Goal: Task Accomplishment & Management: Complete application form

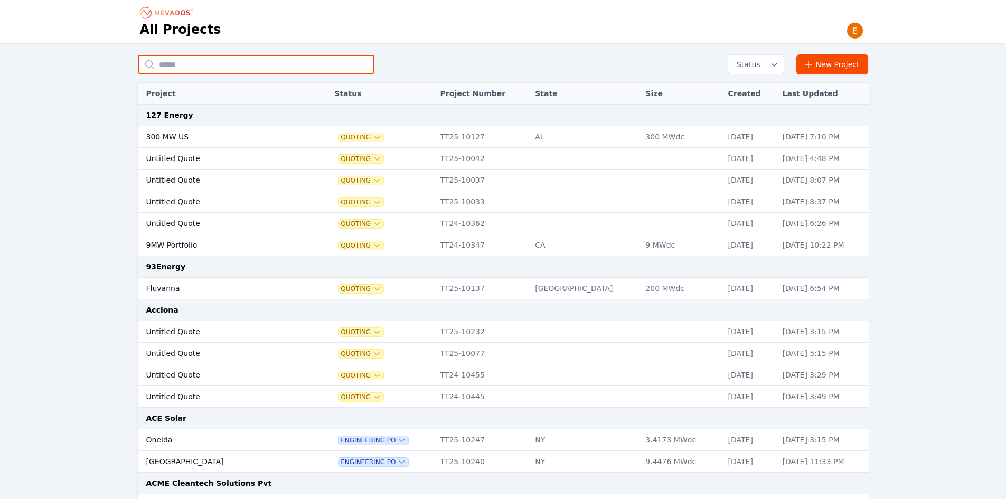
drag, startPoint x: 235, startPoint y: 62, endPoint x: 225, endPoint y: 61, distance: 10.0
click at [235, 62] on input "text" at bounding box center [256, 64] width 237 height 19
type input "*****"
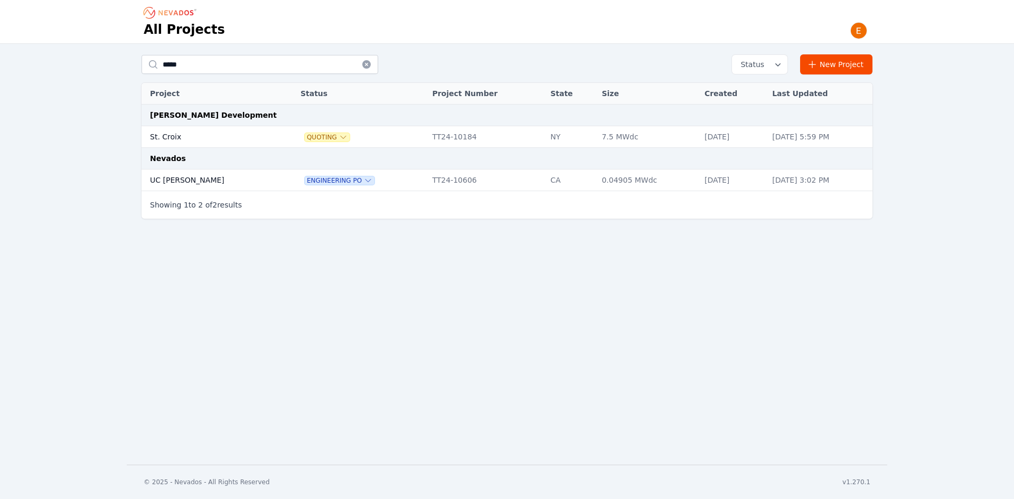
click at [173, 176] on td "UC [PERSON_NAME]" at bounding box center [209, 180] width 137 height 22
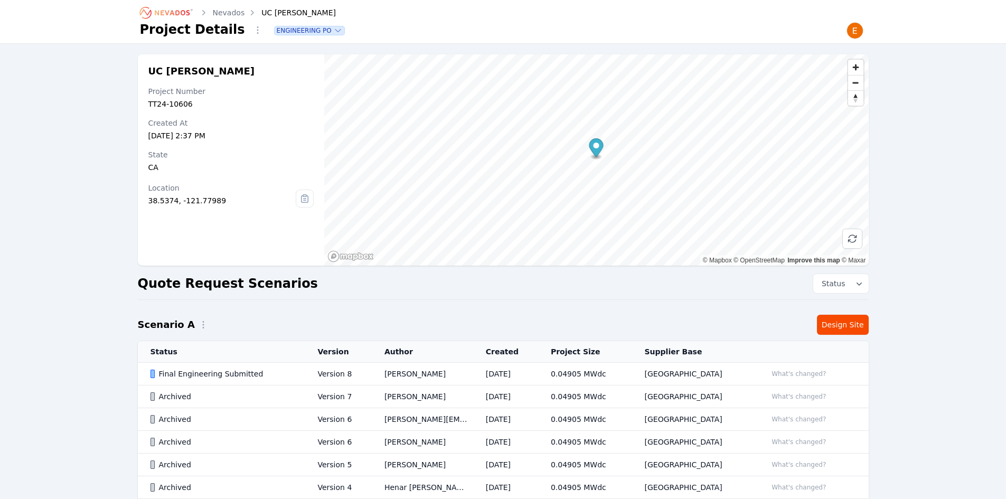
scroll to position [128, 0]
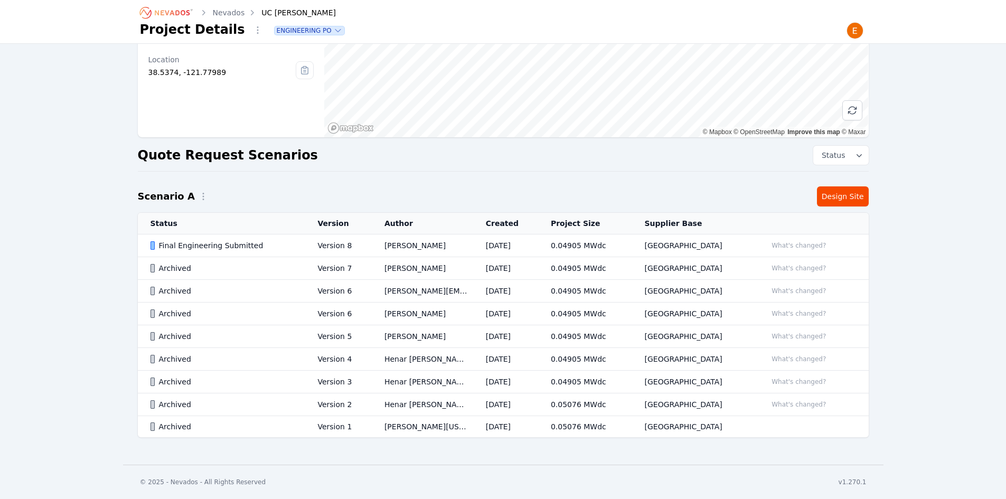
click at [282, 240] on div "Final Engineering Submitted" at bounding box center [224, 245] width 149 height 11
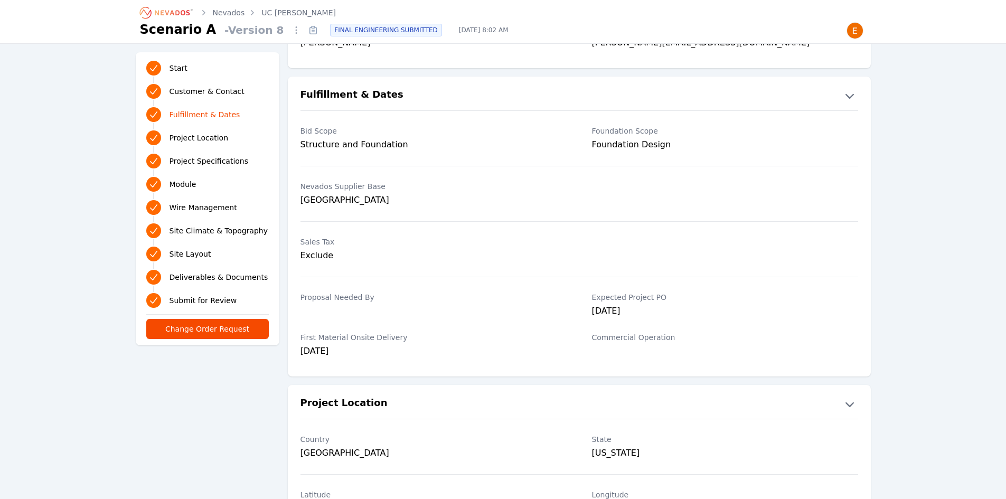
scroll to position [211, 0]
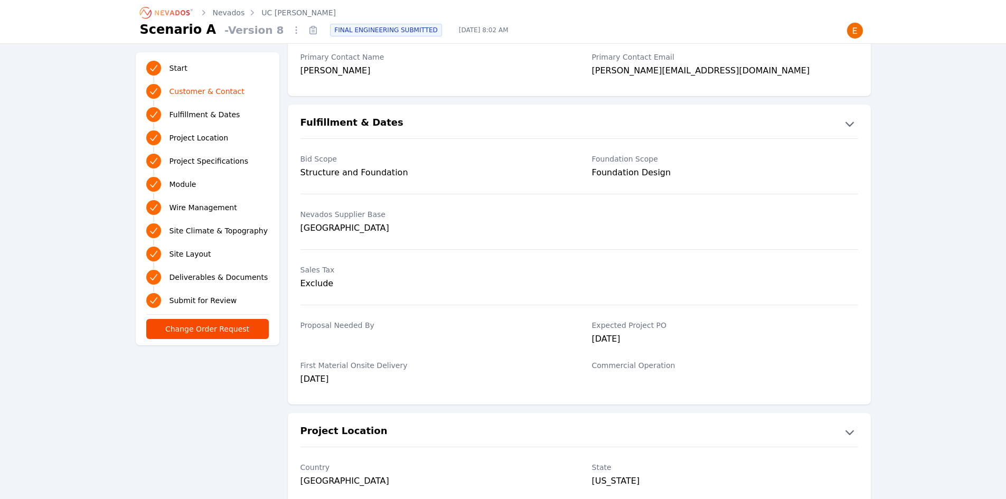
click at [282, 10] on link "UC [PERSON_NAME]" at bounding box center [298, 12] width 74 height 11
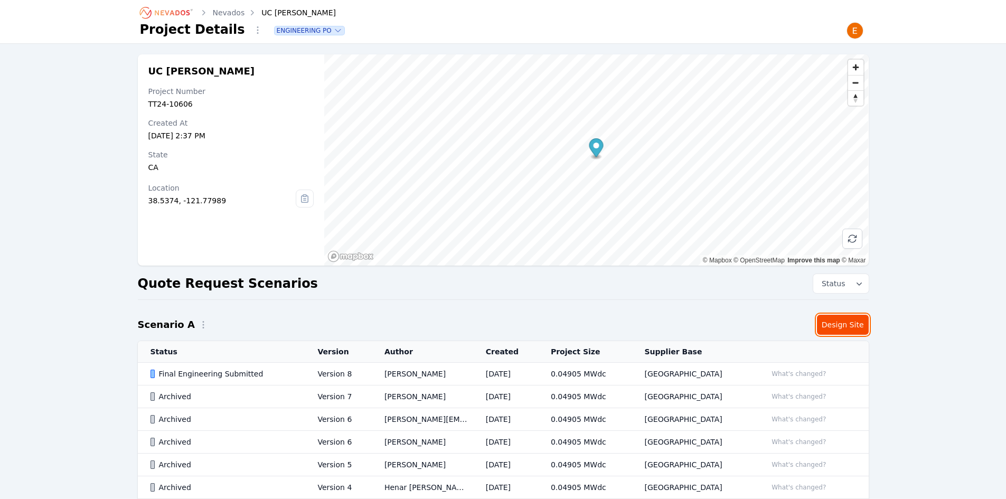
click at [832, 326] on link "Design Site" at bounding box center [843, 325] width 52 height 20
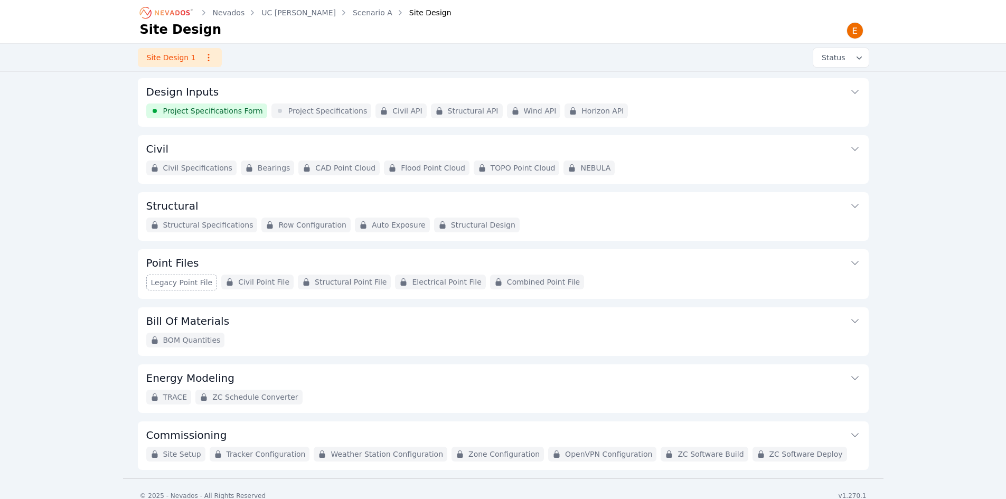
click at [690, 106] on div "Project Specifications Form Project Specifications Civil API Structural API Win…" at bounding box center [503, 110] width 714 height 15
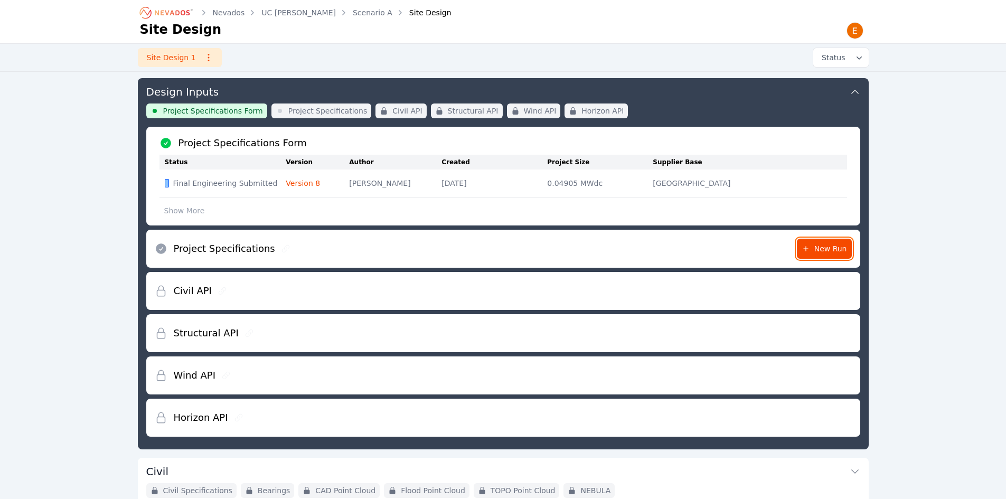
click at [841, 244] on span "New Run" at bounding box center [823, 248] width 45 height 11
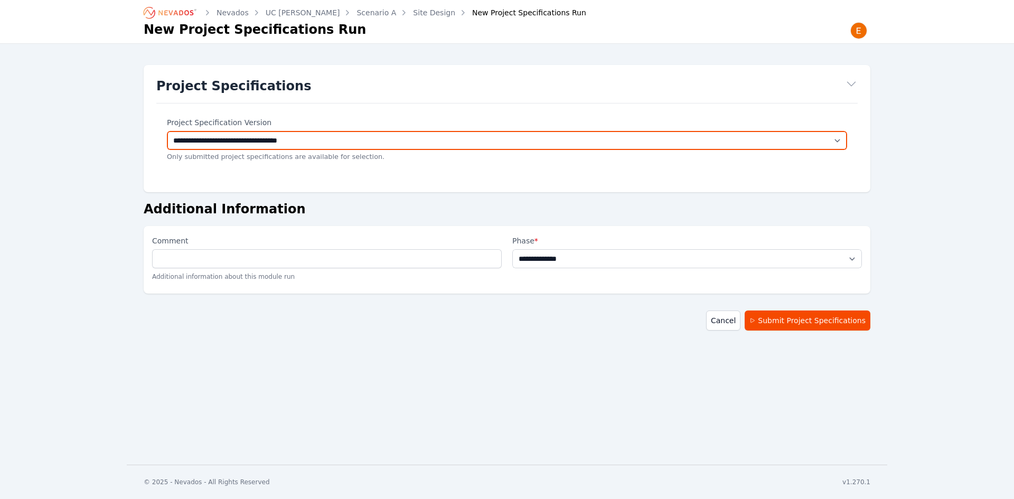
click at [348, 141] on select "**********" at bounding box center [507, 140] width 680 height 19
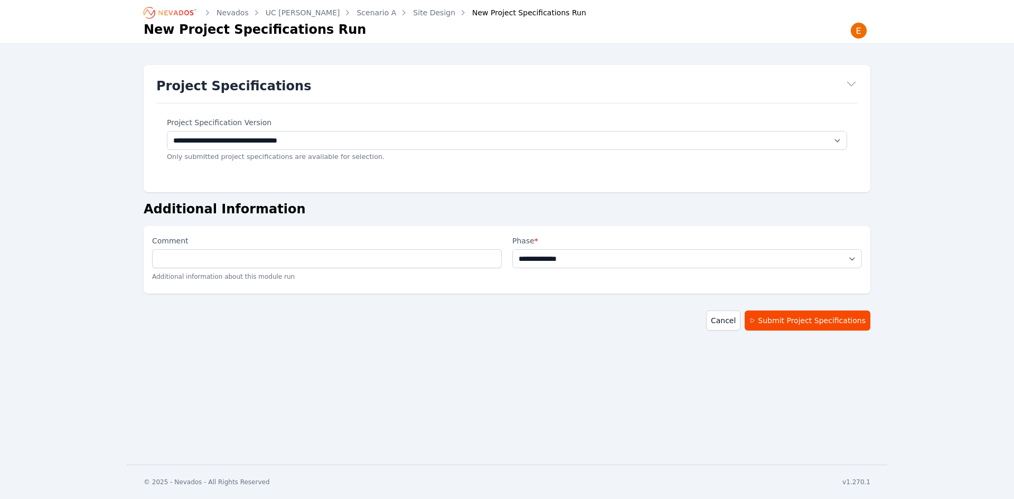
click at [369, 204] on h2 "Additional Information" at bounding box center [507, 209] width 726 height 17
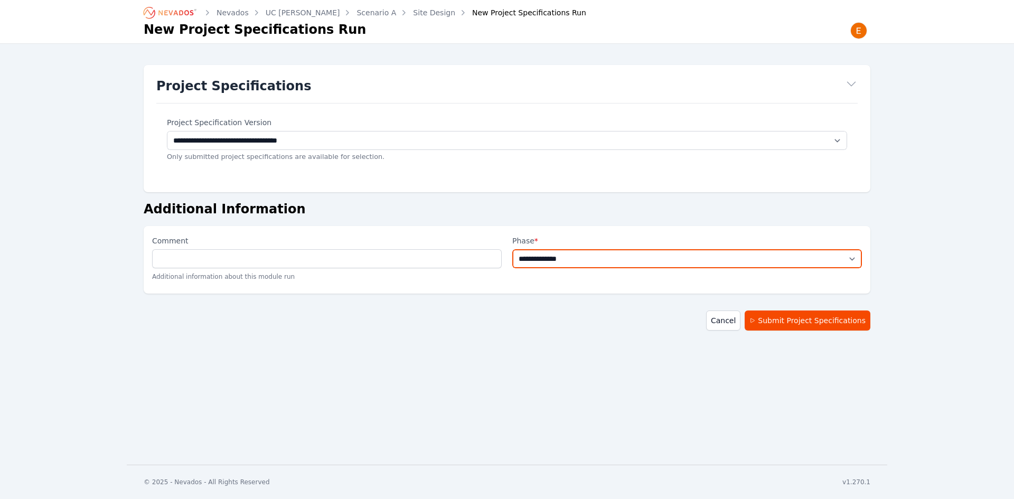
click at [583, 260] on select "**********" at bounding box center [687, 258] width 350 height 19
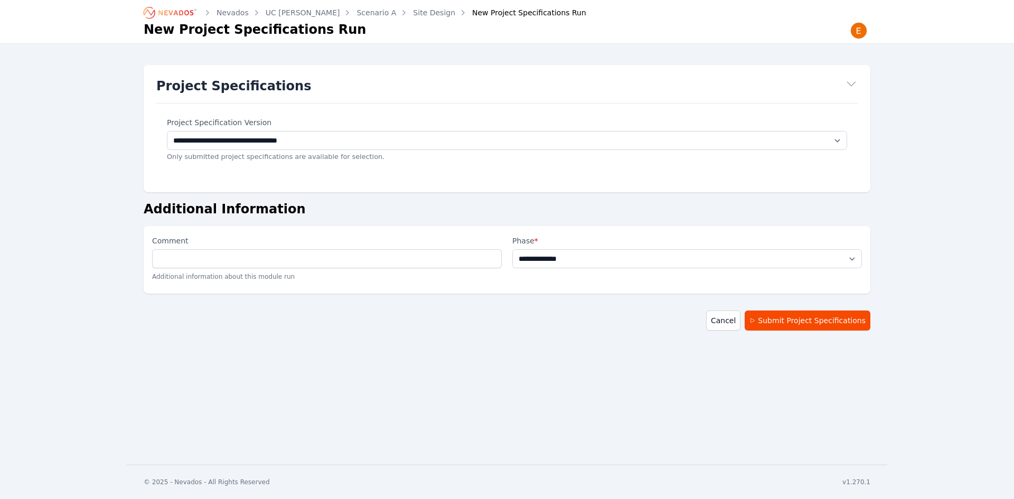
click at [413, 15] on link "Site Design" at bounding box center [434, 12] width 42 height 11
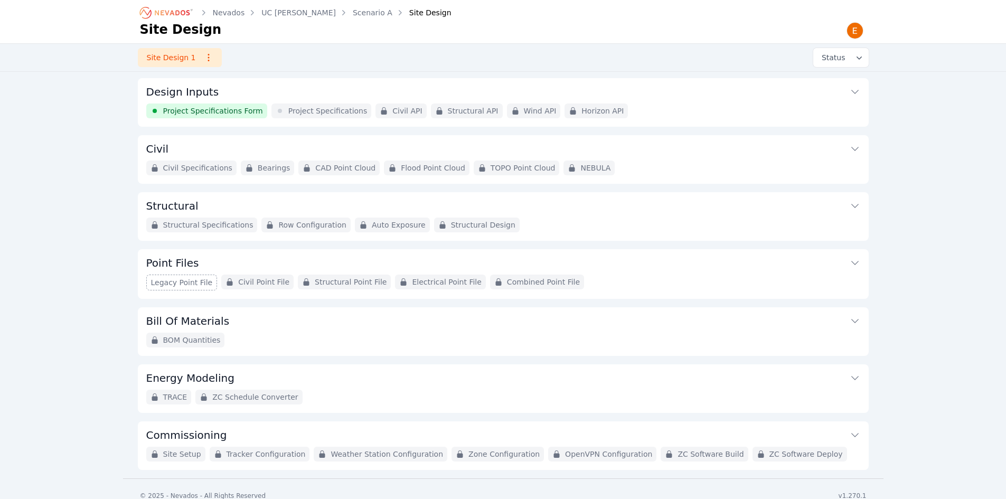
click at [629, 105] on div "Project Specifications Form Project Specifications Civil API Structural API Win…" at bounding box center [503, 110] width 714 height 15
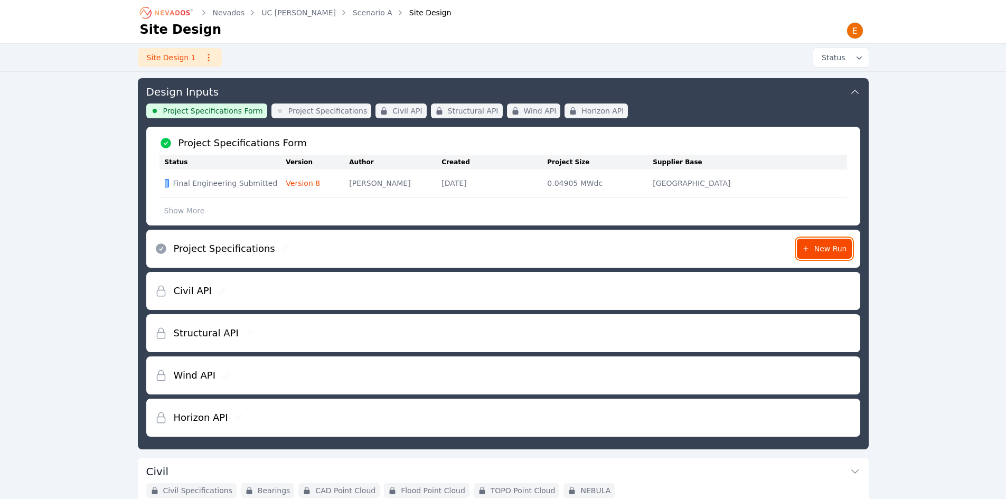
click at [806, 245] on icon at bounding box center [805, 248] width 8 height 8
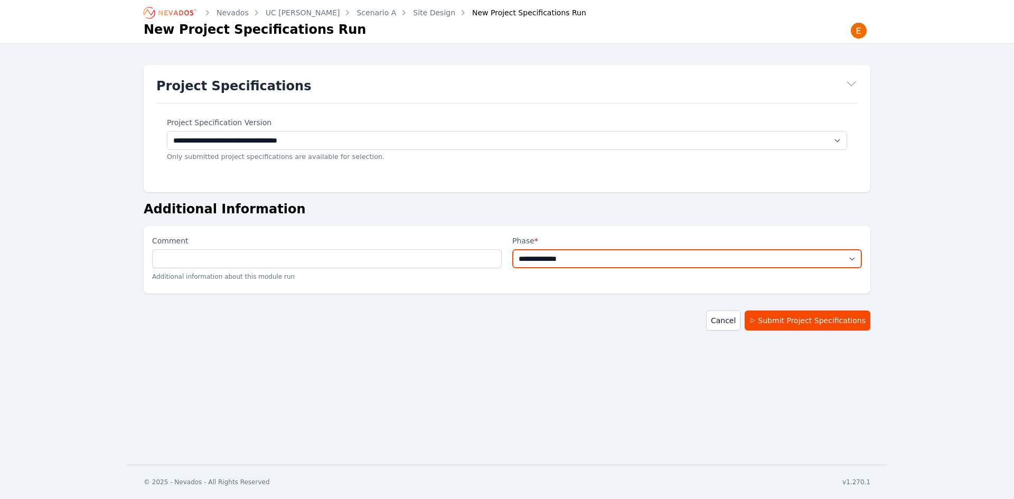
click at [652, 255] on select "**********" at bounding box center [687, 258] width 350 height 19
select select "*****"
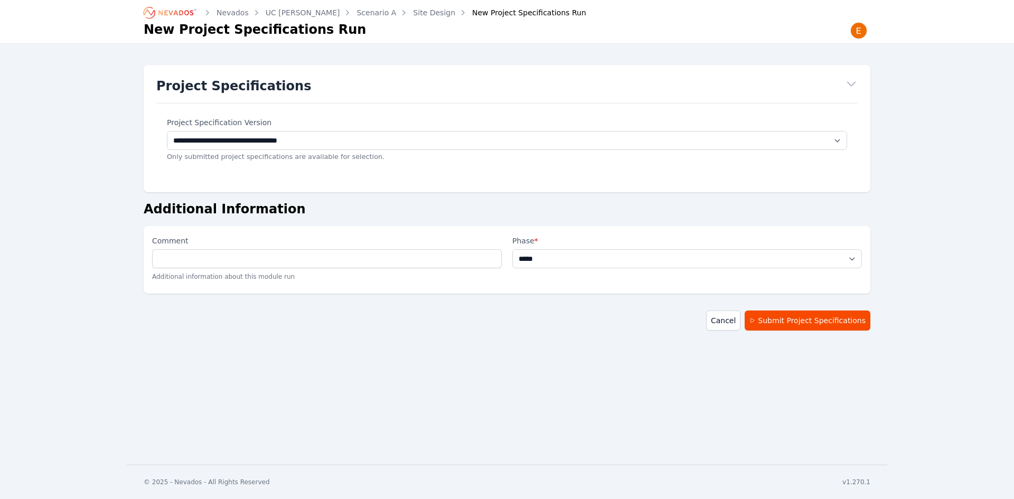
click at [512, 249] on select "**********" at bounding box center [687, 258] width 350 height 19
click at [788, 320] on button "Submit Project Specifications" at bounding box center [807, 320] width 126 height 20
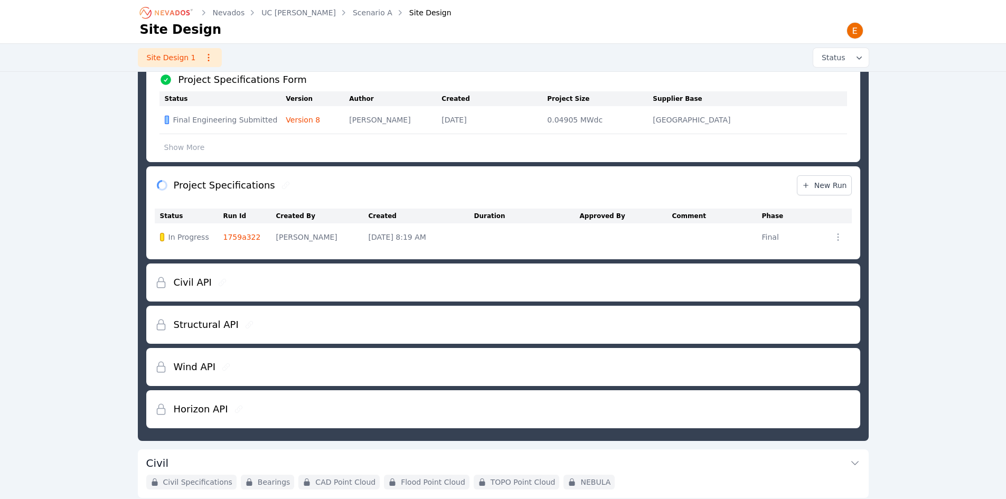
scroll to position [45, 0]
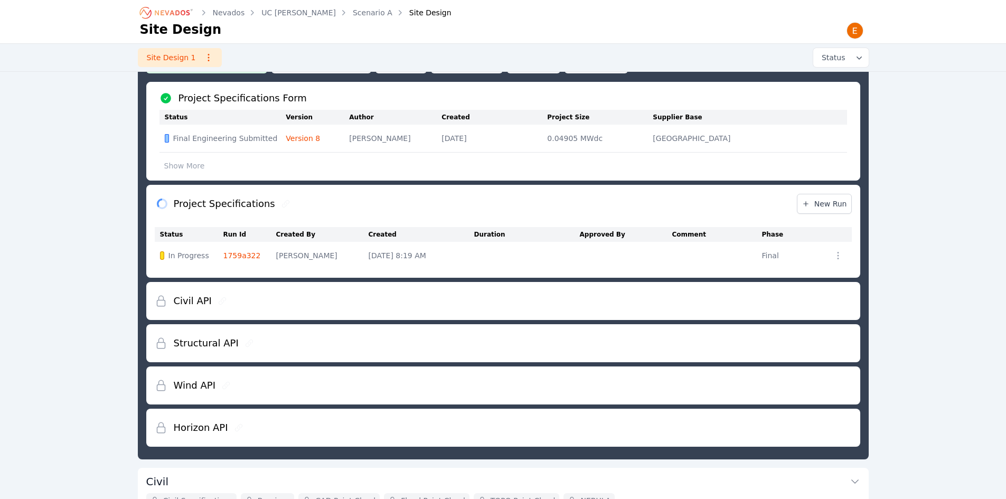
drag, startPoint x: 288, startPoint y: 272, endPoint x: 56, endPoint y: 275, distance: 232.3
click at [56, 275] on div "Nevados UC Davis Scenario A Site Design Site Design Site Design 1 Status Design…" at bounding box center [503, 383] width 1006 height 856
click at [56, 273] on div "Nevados UC Davis Scenario A Site Design Site Design Site Design 1 Status Design…" at bounding box center [503, 383] width 1006 height 856
click at [353, 14] on link "Scenario A" at bounding box center [373, 12] width 40 height 11
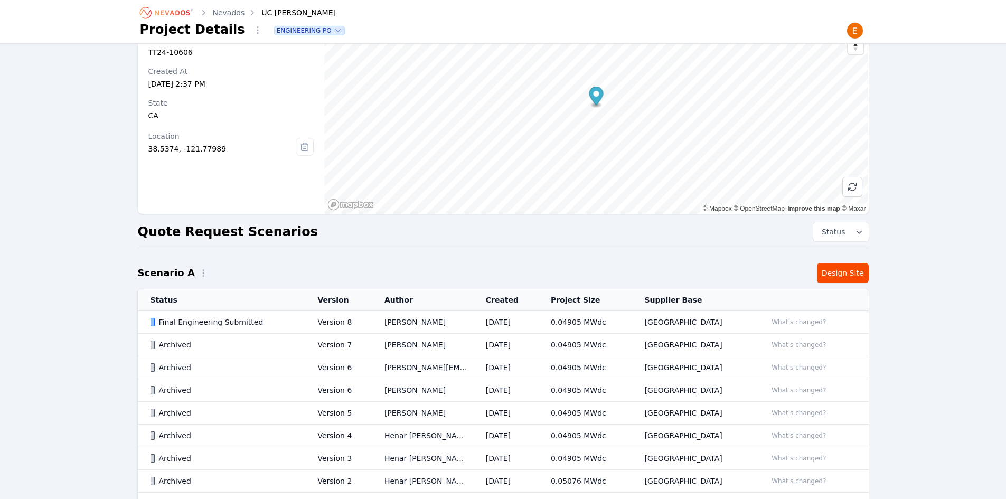
scroll to position [128, 0]
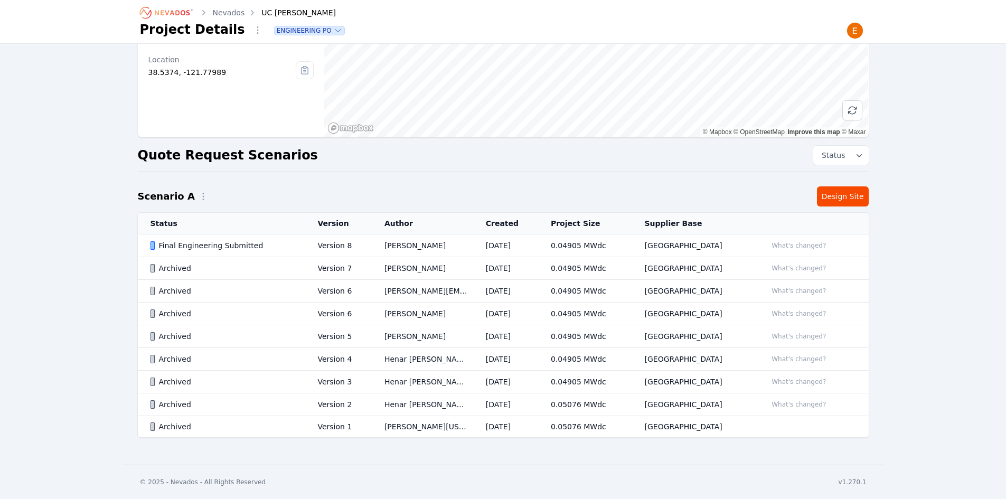
click at [515, 243] on td "[DATE]" at bounding box center [505, 245] width 65 height 23
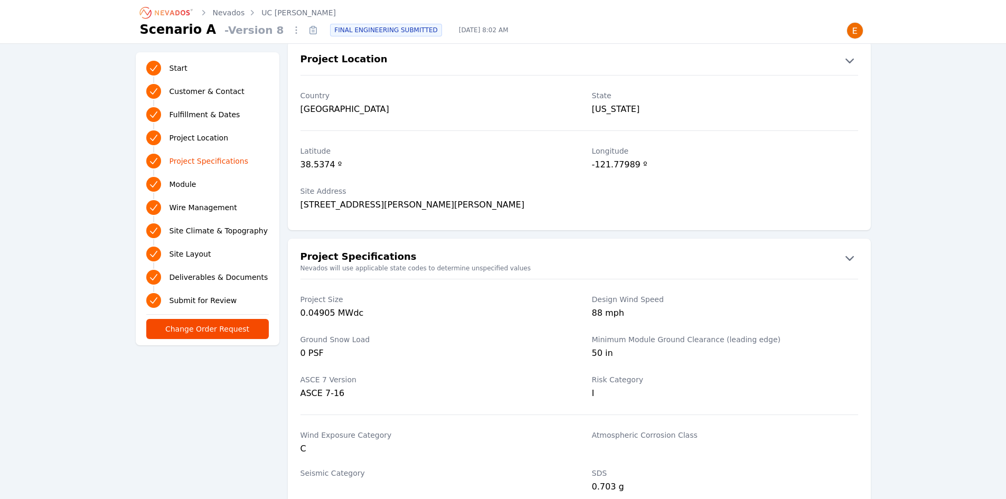
scroll to position [581, 0]
click at [282, 16] on link "UC [PERSON_NAME]" at bounding box center [298, 12] width 74 height 11
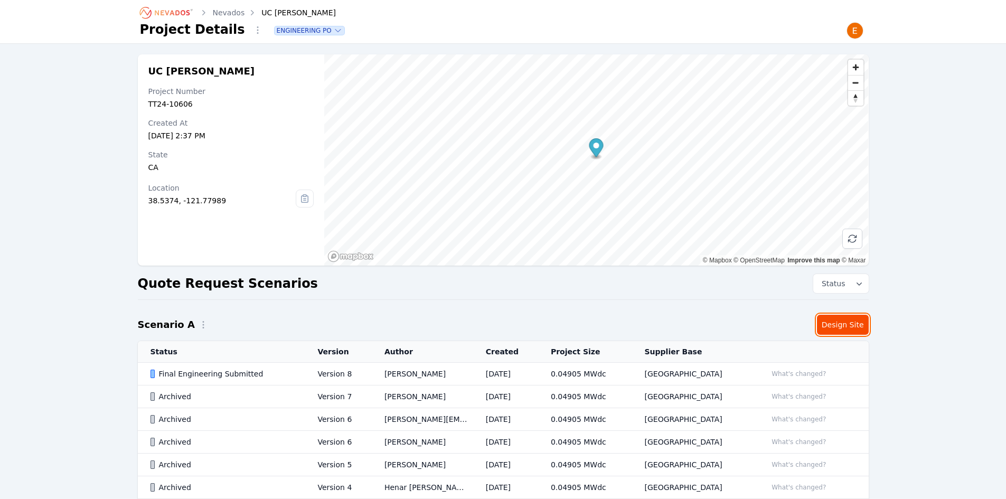
click at [853, 326] on link "Design Site" at bounding box center [843, 325] width 52 height 20
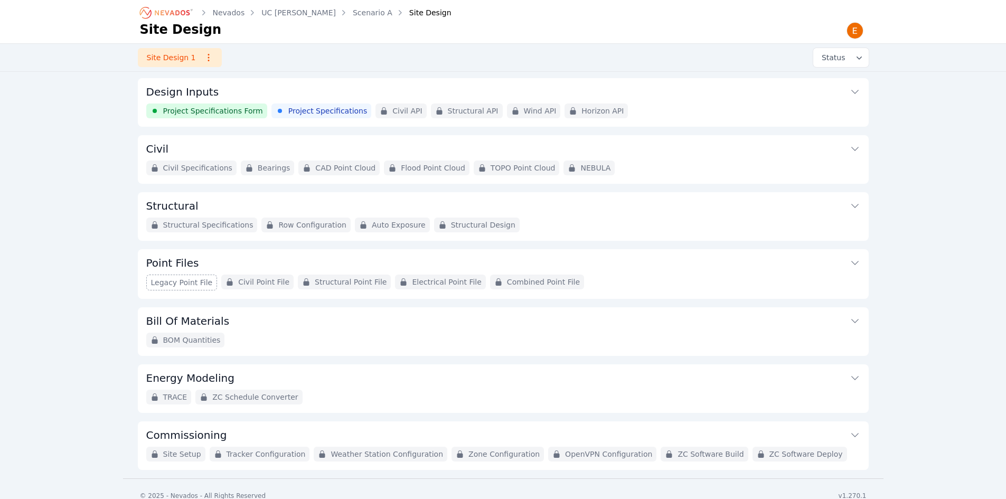
click at [634, 111] on div "Project Specifications Form Project Specifications Civil API Structural API Win…" at bounding box center [503, 110] width 714 height 15
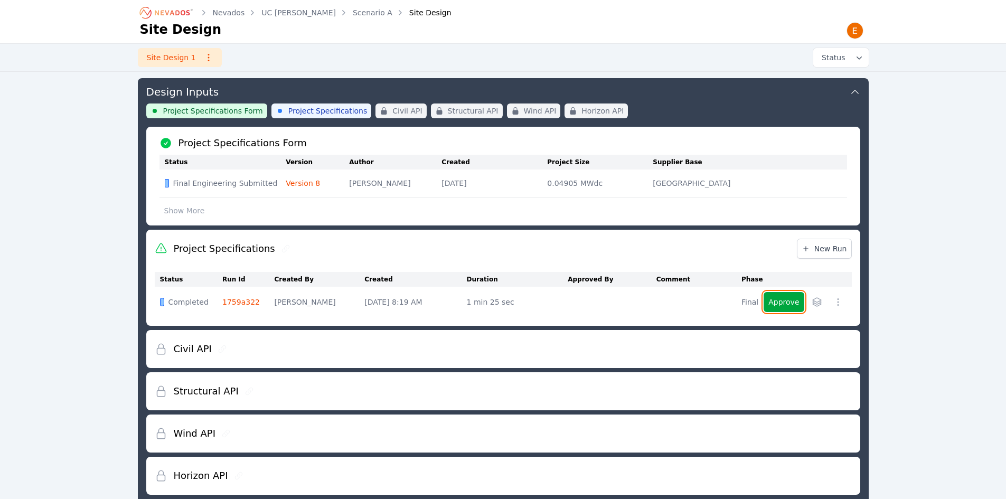
click at [785, 300] on button "Approve" at bounding box center [783, 302] width 40 height 20
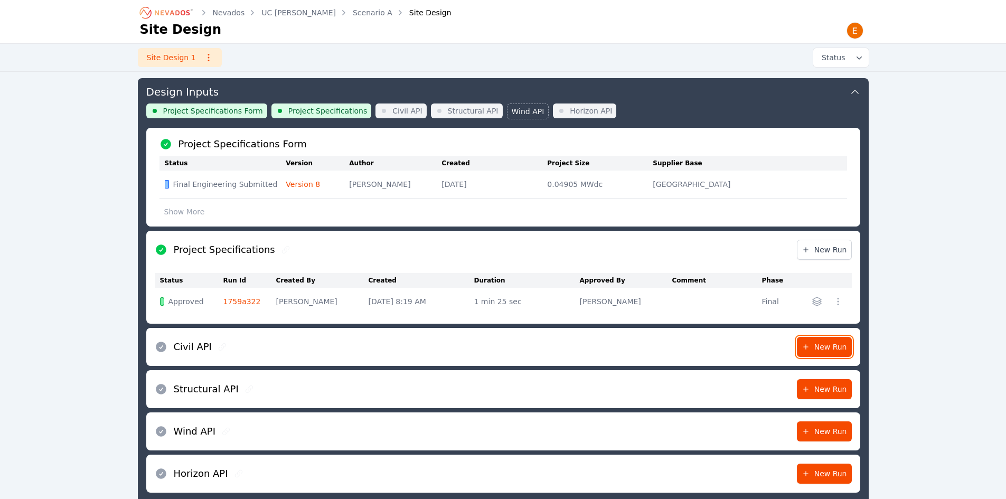
click at [833, 339] on link "New Run" at bounding box center [824, 347] width 55 height 20
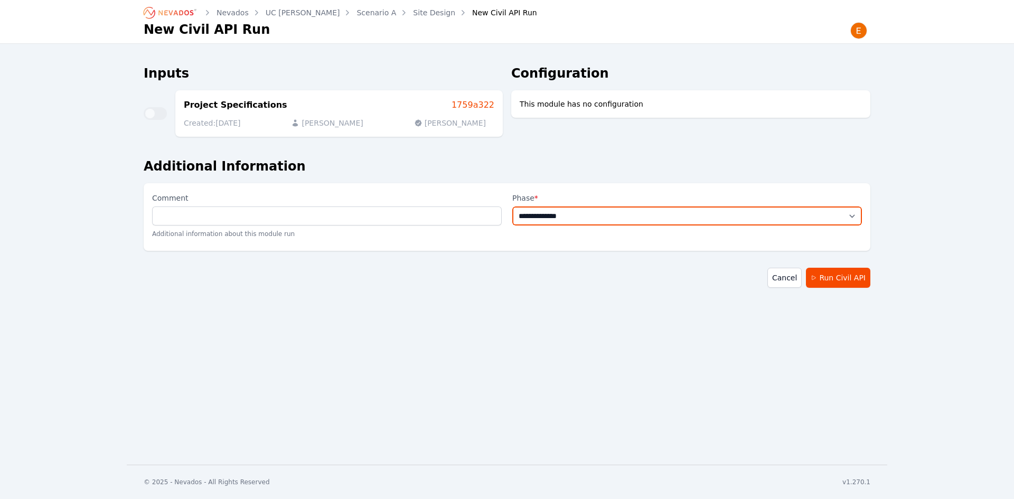
click at [618, 215] on select "**********" at bounding box center [687, 215] width 350 height 19
select select "*****"
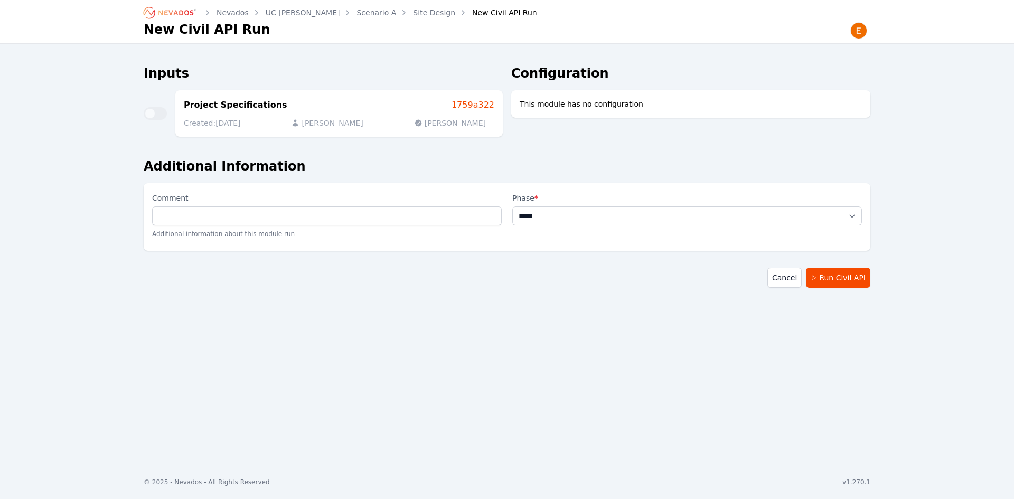
click at [512, 206] on select "**********" at bounding box center [687, 215] width 350 height 19
click at [839, 278] on button "Run Civil API" at bounding box center [838, 278] width 64 height 20
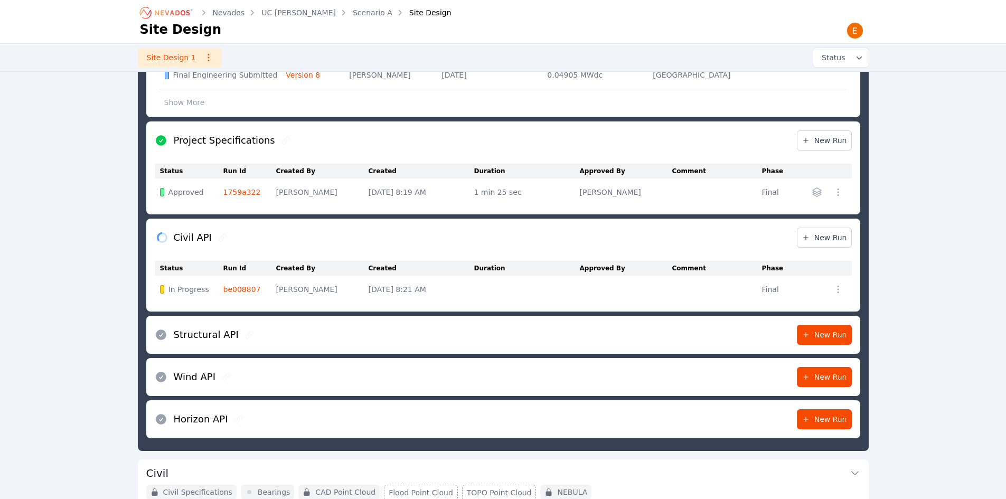
scroll to position [90, 0]
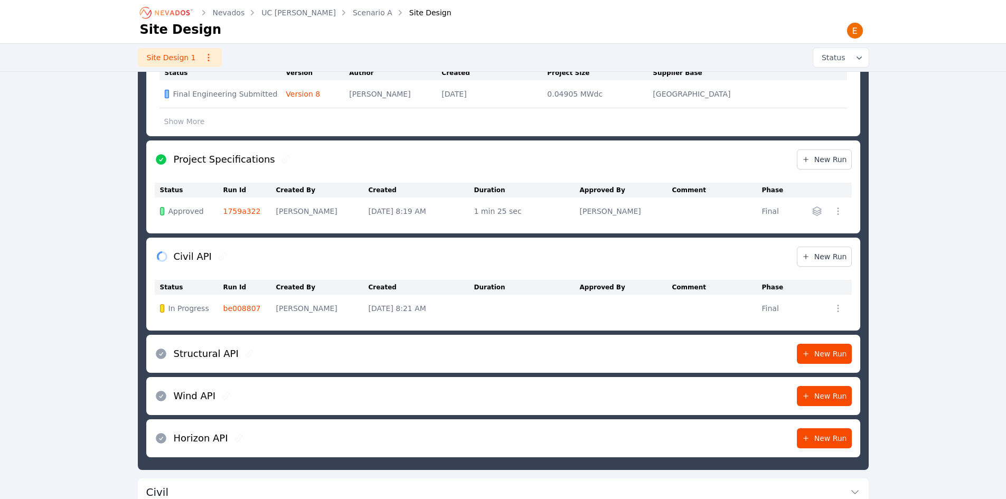
click at [231, 211] on link "1759a322" at bounding box center [241, 211] width 37 height 8
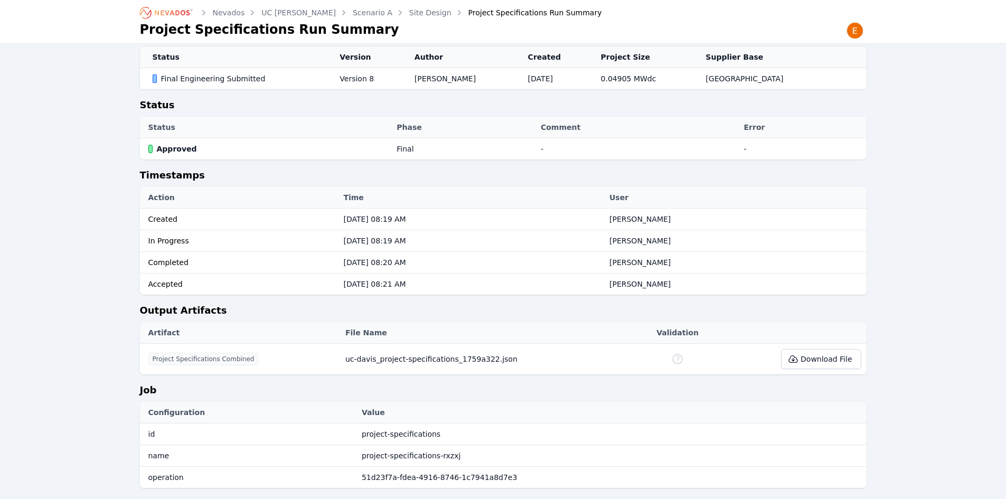
scroll to position [90, 0]
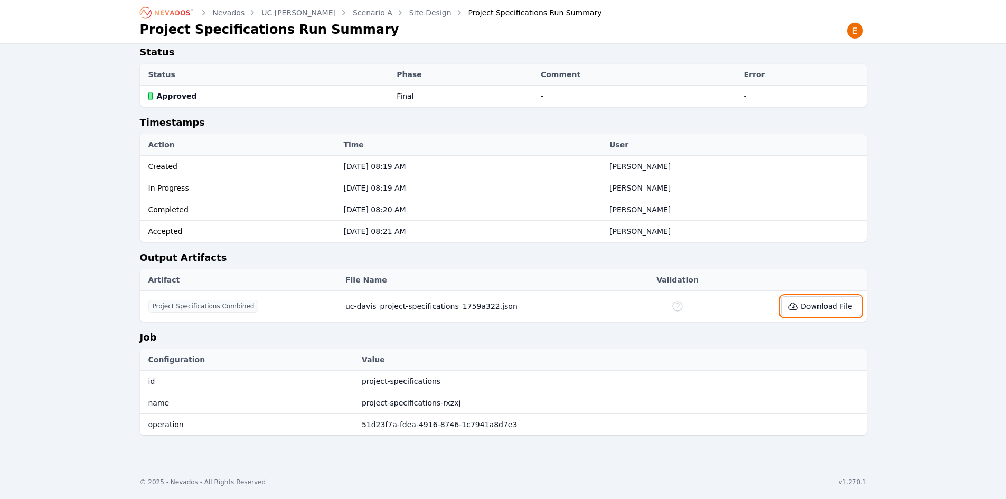
click at [797, 304] on icon at bounding box center [793, 306] width 8 height 7
click at [409, 303] on span "uc-davis_project-specifications_1759a322.json" at bounding box center [431, 306] width 172 height 8
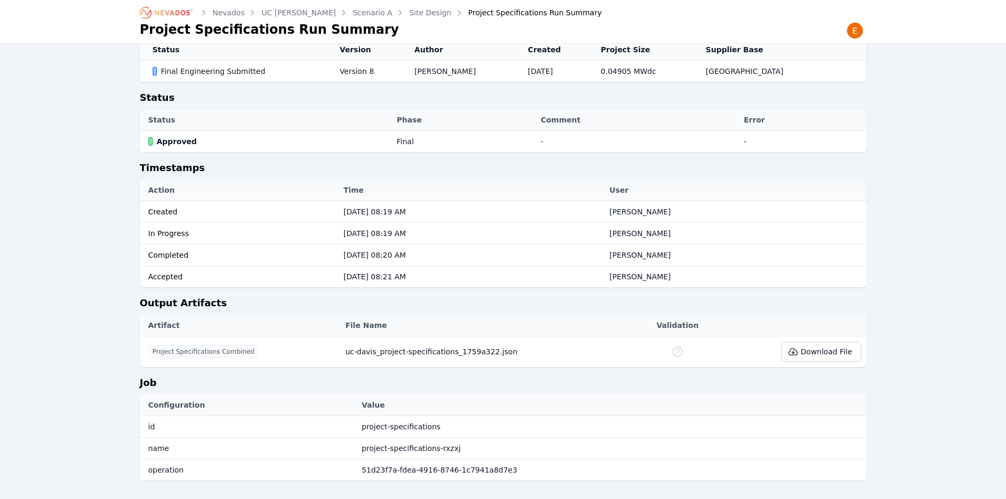
scroll to position [0, 0]
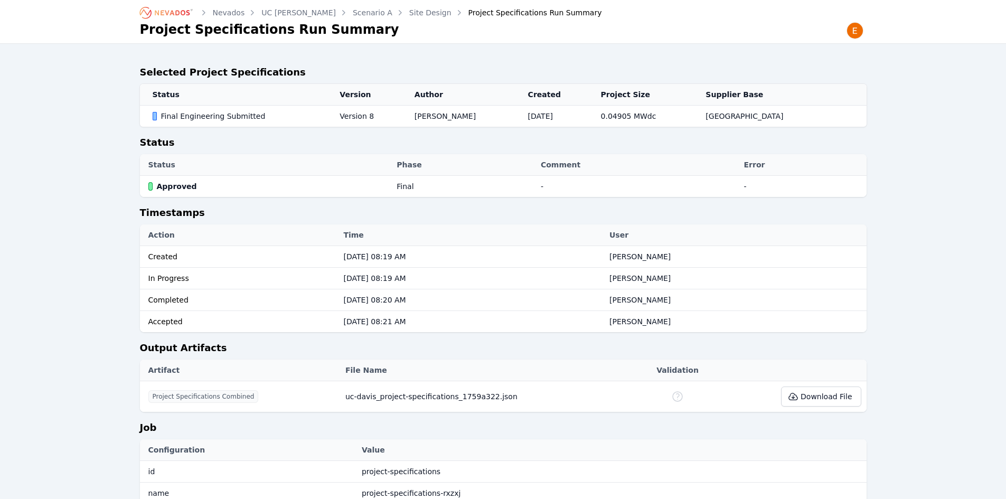
click at [409, 15] on link "Site Design" at bounding box center [430, 12] width 42 height 11
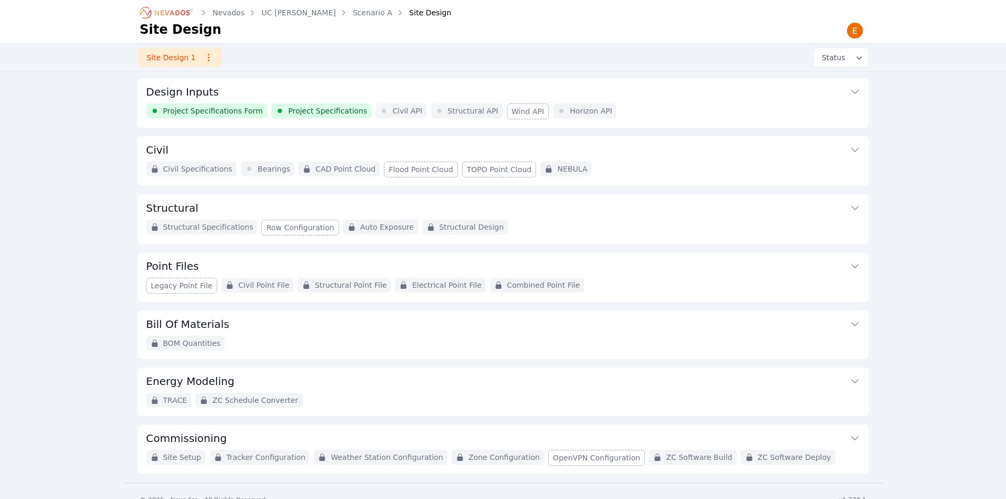
click at [671, 114] on div "Project Specifications Form Project Specifications Civil API Structural API Win…" at bounding box center [503, 111] width 714 height 16
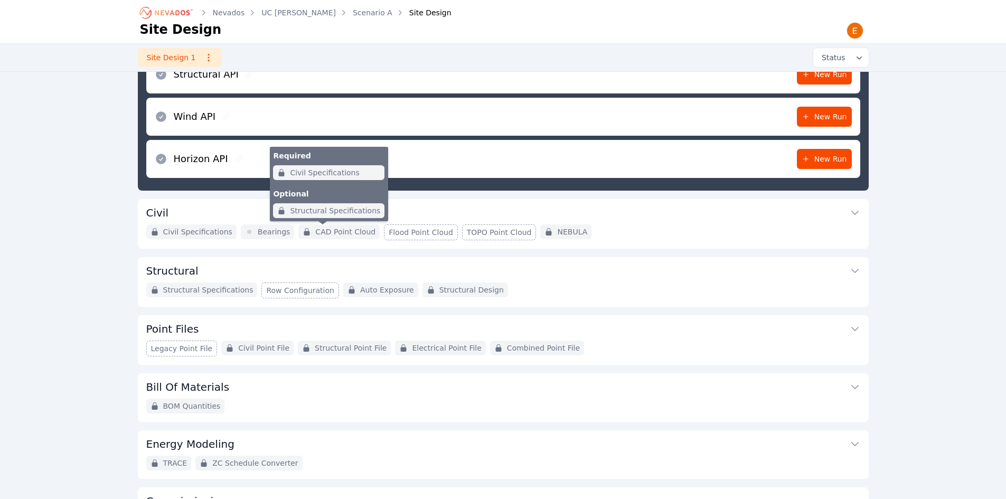
click at [345, 226] on span "CAD Point Cloud" at bounding box center [345, 231] width 60 height 11
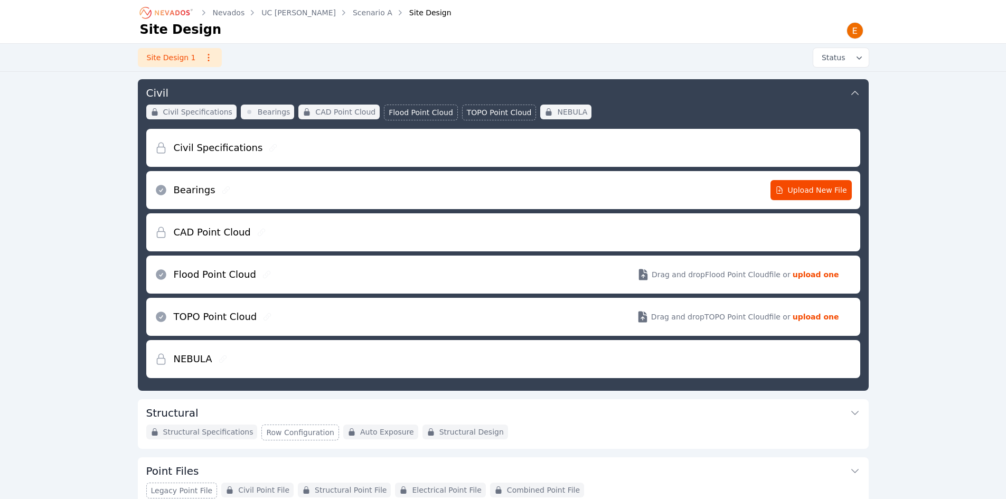
click at [204, 148] on h2 "Civil Specifications" at bounding box center [218, 147] width 89 height 15
click at [269, 147] on icon at bounding box center [273, 148] width 8 height 8
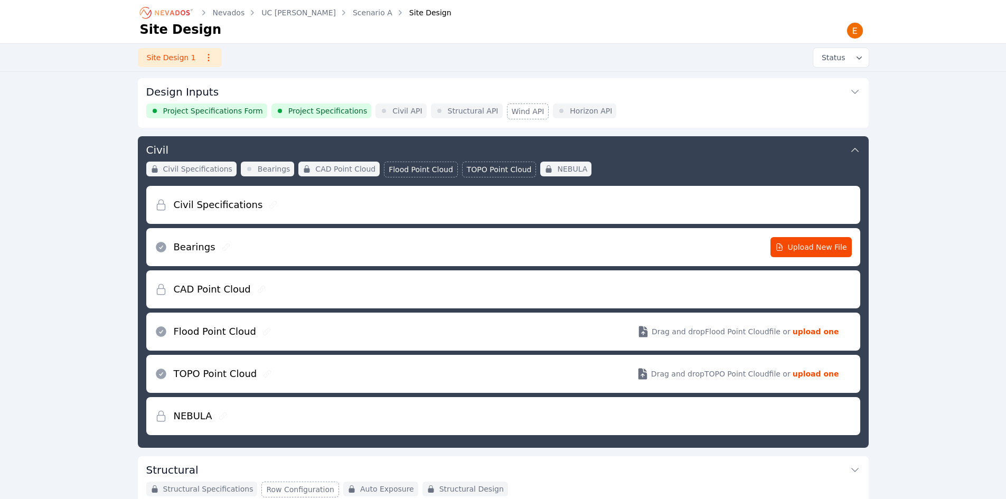
click at [616, 104] on div "Project Specifications Form Project Specifications Civil API Structural API Win…" at bounding box center [503, 111] width 714 height 16
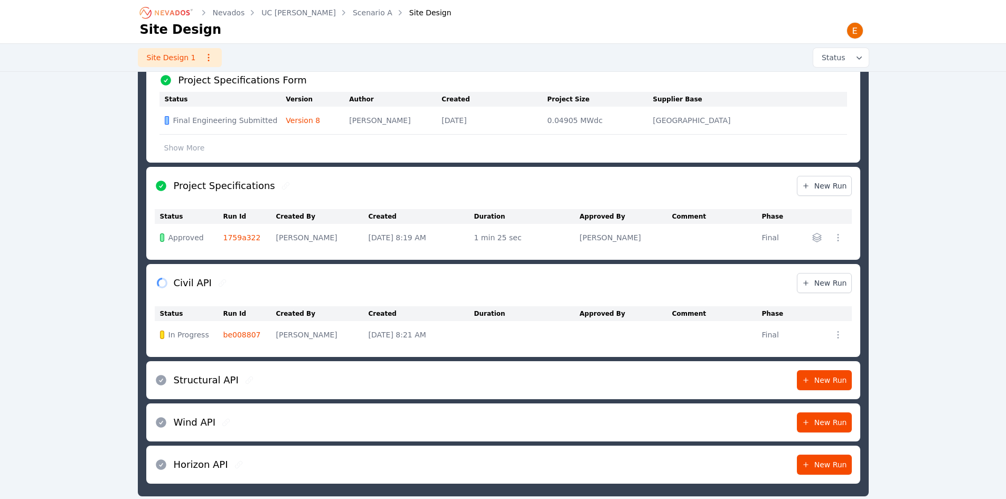
scroll to position [158, 0]
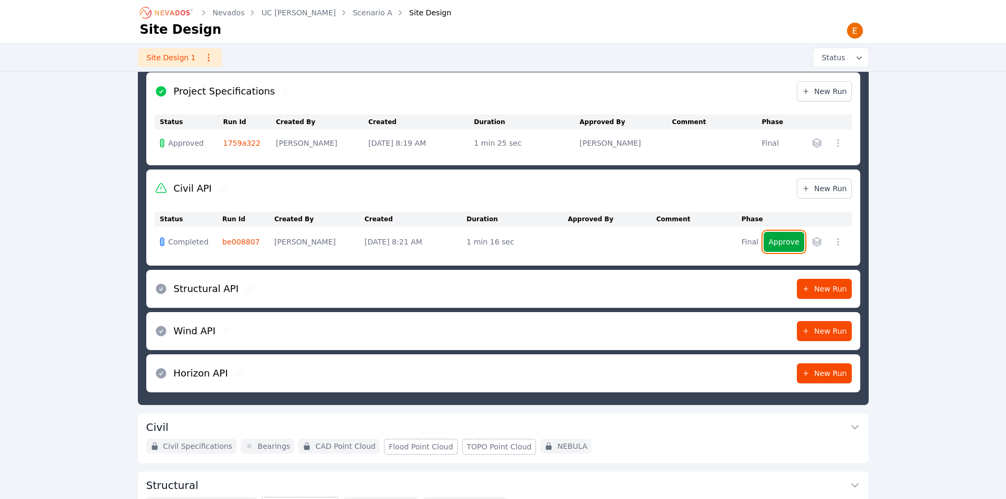
click at [788, 243] on button "Approve" at bounding box center [783, 242] width 40 height 20
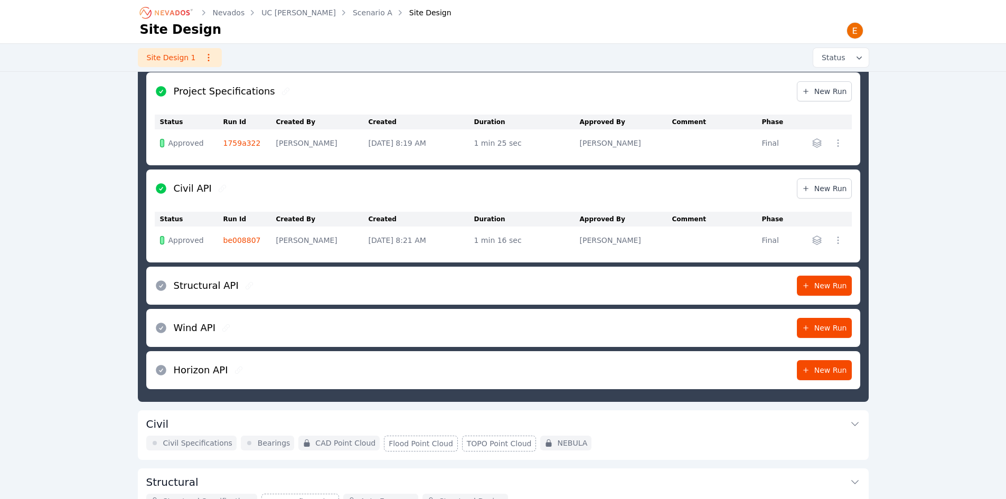
click at [243, 239] on link "be008807" at bounding box center [241, 240] width 37 height 8
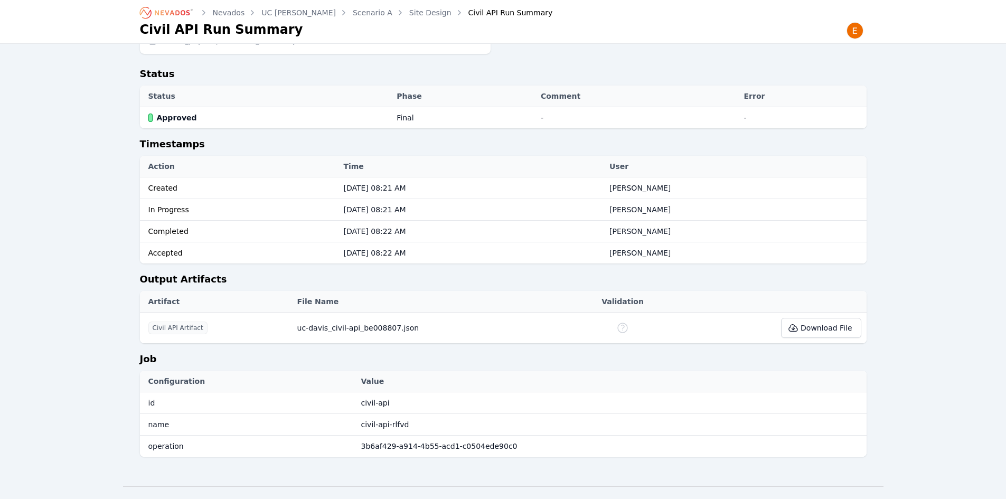
scroll to position [113, 0]
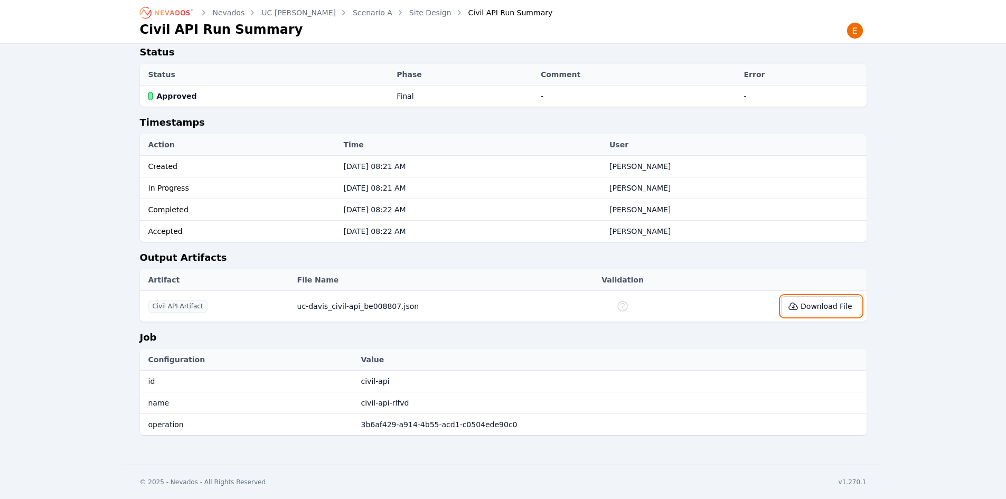
click at [813, 309] on button "Download File" at bounding box center [821, 306] width 80 height 20
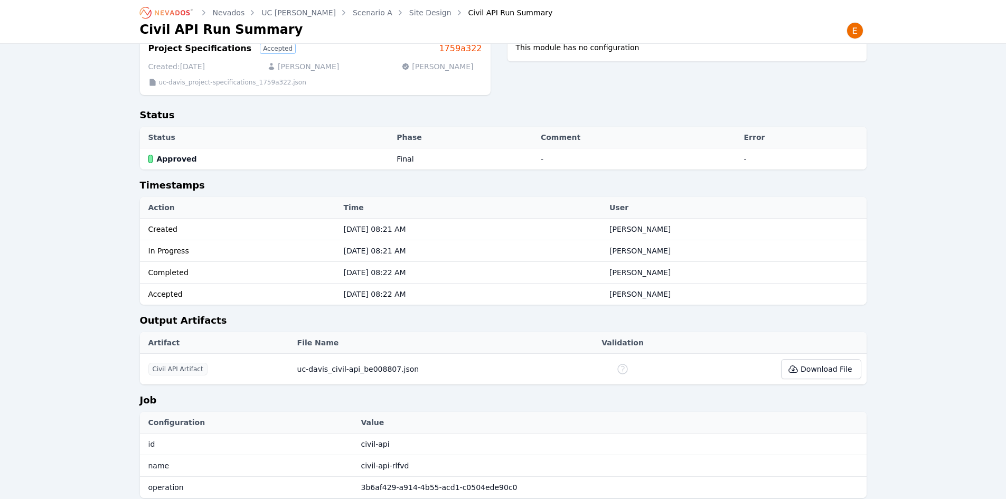
scroll to position [0, 0]
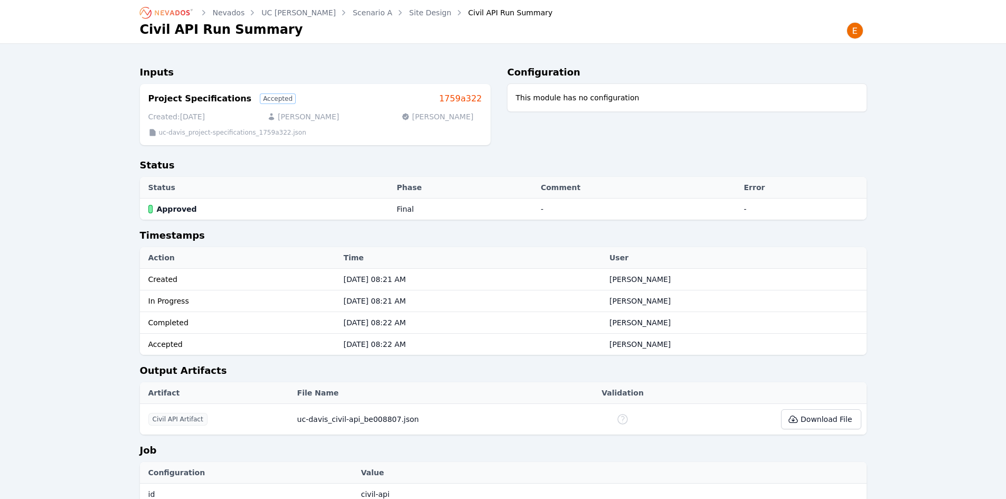
drag, startPoint x: 272, startPoint y: 14, endPoint x: 275, endPoint y: 24, distance: 10.0
click at [272, 14] on link "UC [PERSON_NAME]" at bounding box center [298, 12] width 74 height 11
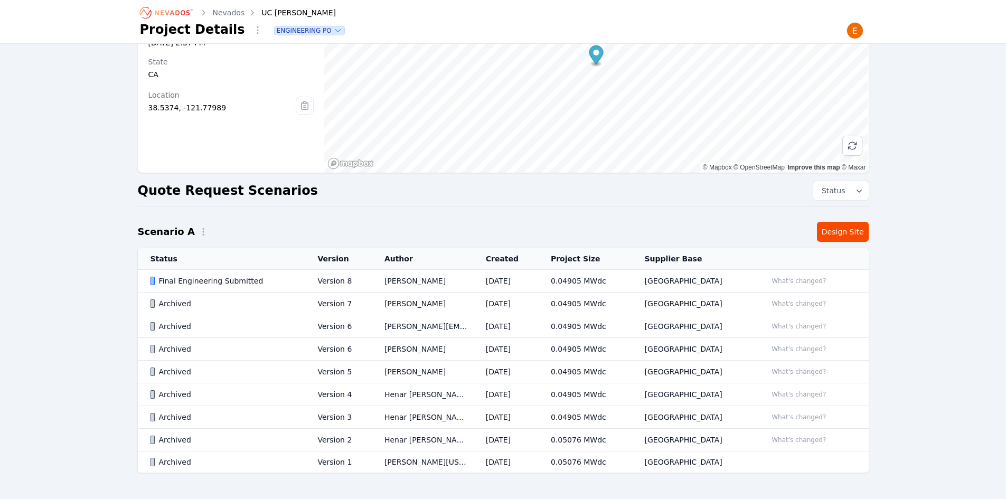
scroll to position [128, 0]
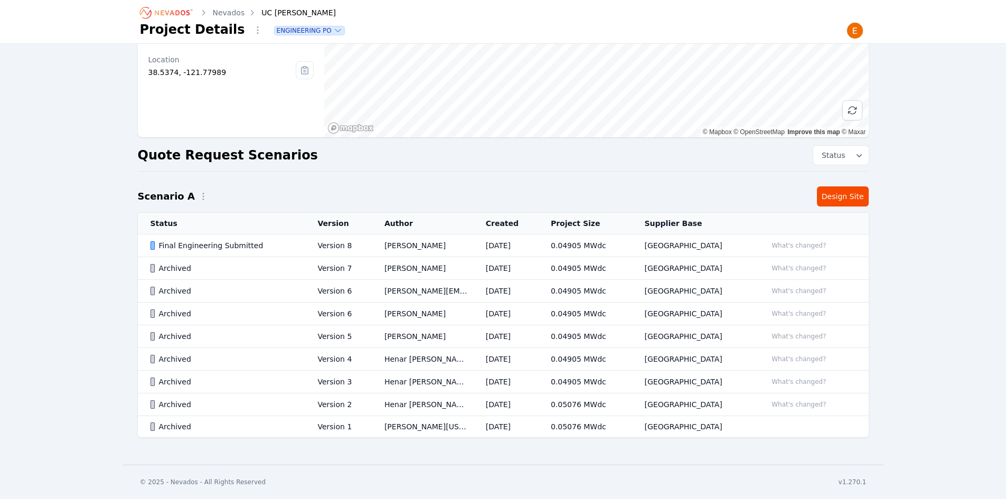
click at [404, 243] on td "[PERSON_NAME]" at bounding box center [422, 245] width 101 height 23
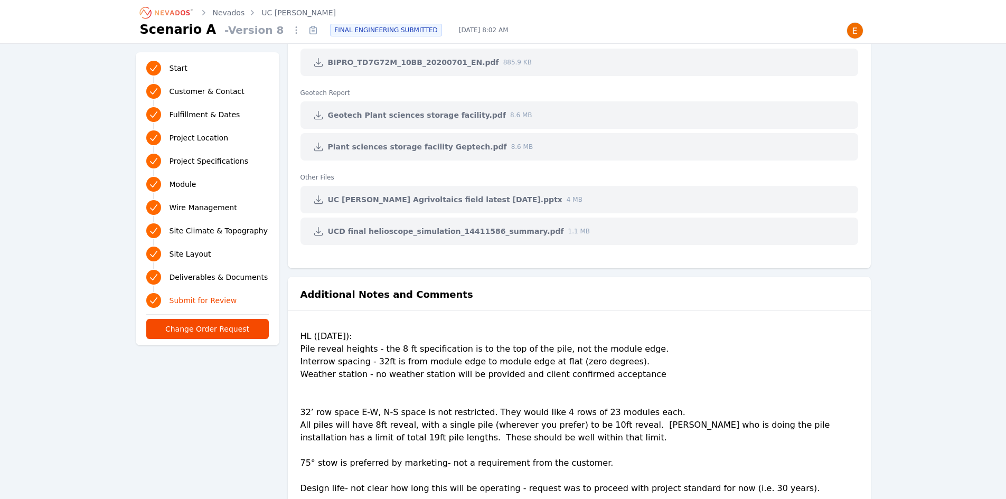
scroll to position [2364, 0]
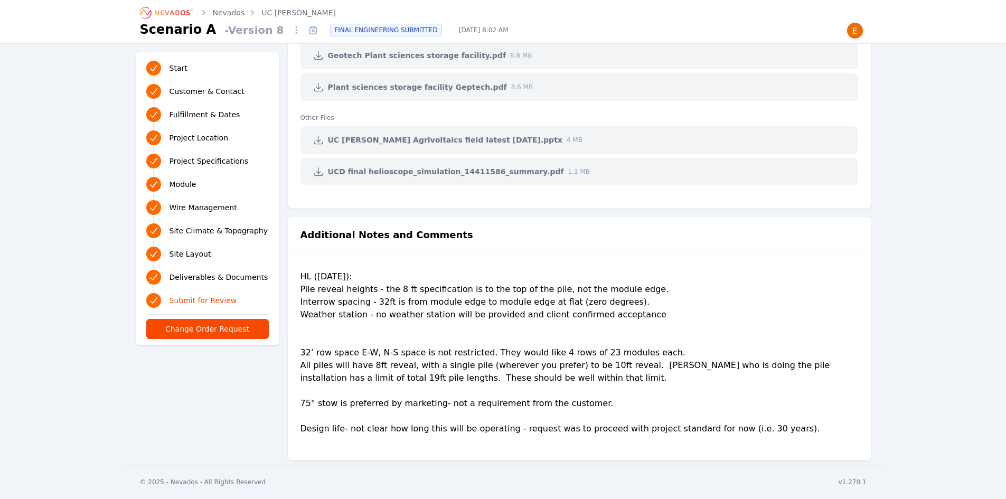
click at [647, 277] on div "HL (02.07.2025): Pile reveal heights - the 8 ft specification is to the top of …" at bounding box center [579, 356] width 558 height 173
click at [278, 13] on link "UC Davis" at bounding box center [298, 12] width 74 height 11
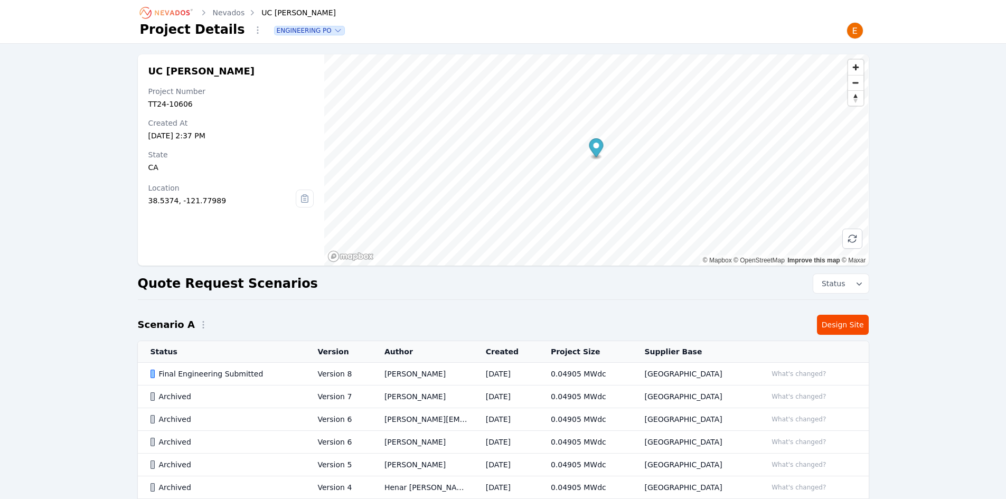
scroll to position [106, 0]
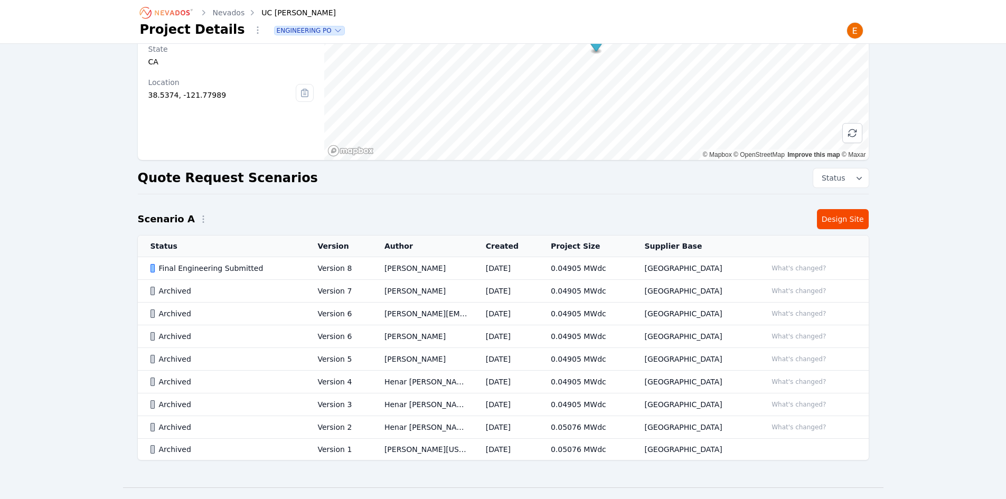
click at [841, 233] on div "UC Davis Project Number TT24-10606 Created At Nov 13, 2024, 2:37 PM State CA Lo…" at bounding box center [503, 215] width 760 height 532
click at [847, 221] on link "Design Site" at bounding box center [843, 219] width 52 height 20
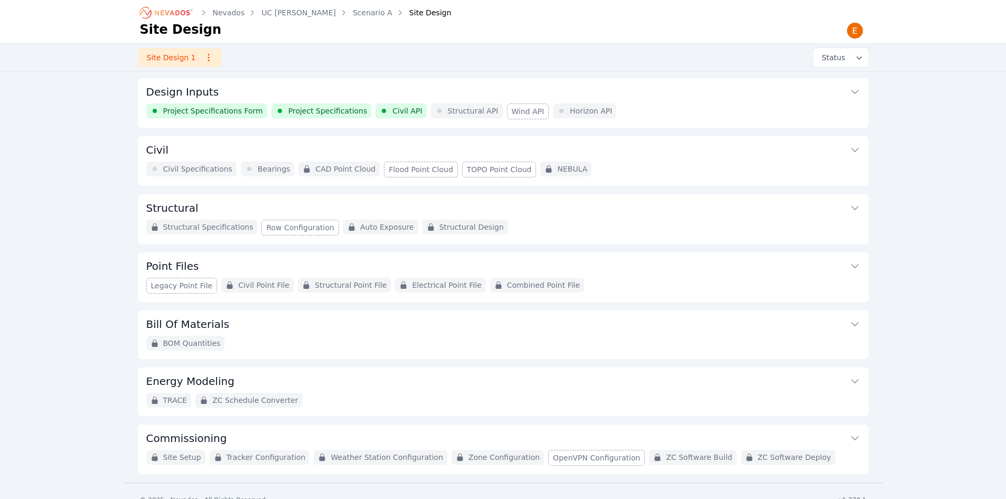
click at [643, 154] on button "Civil" at bounding box center [503, 148] width 714 height 25
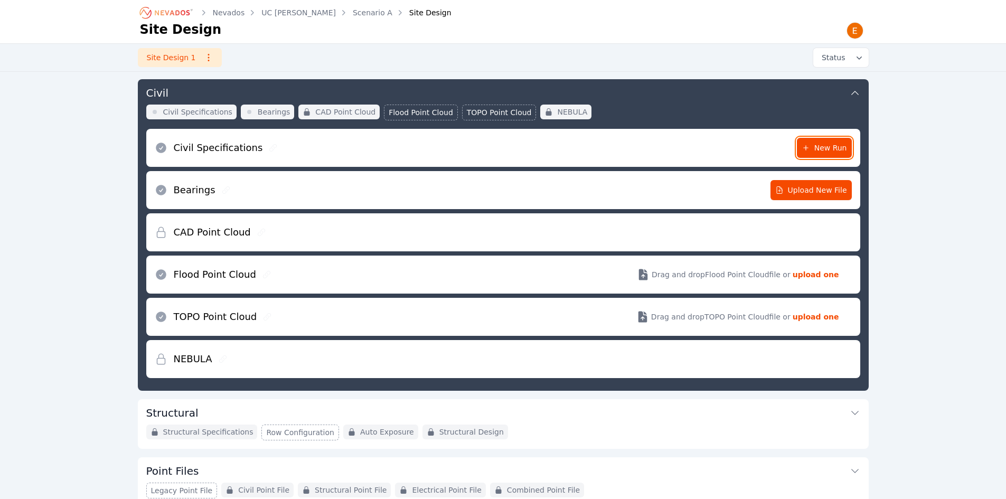
click at [810, 148] on icon at bounding box center [805, 148] width 8 height 8
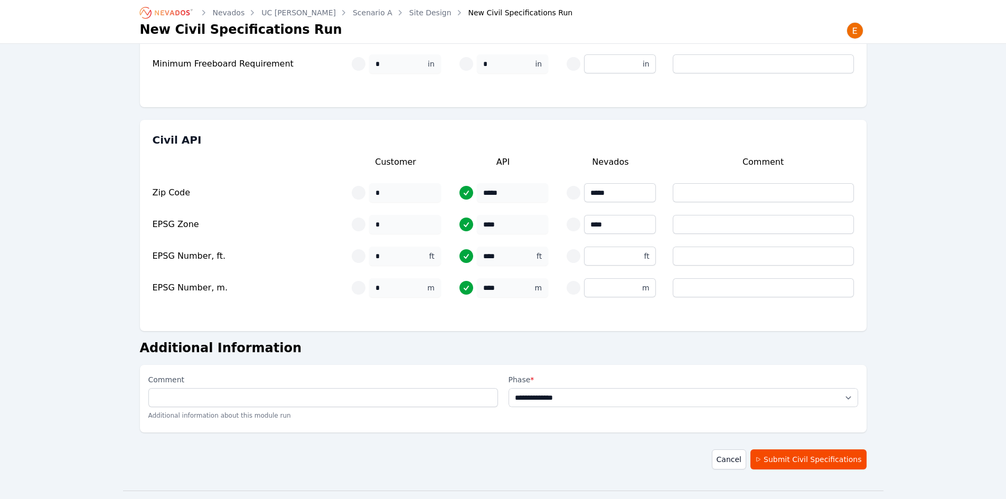
scroll to position [203, 0]
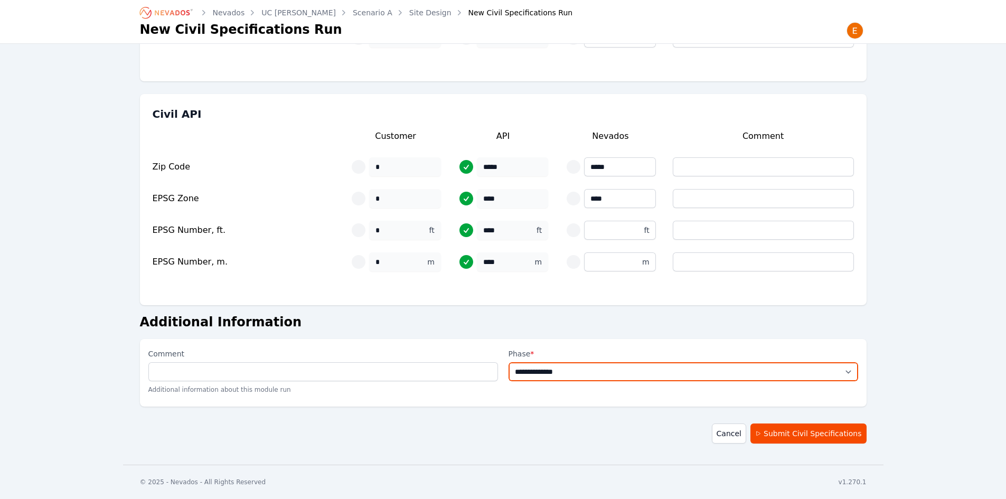
click at [610, 370] on select "**********" at bounding box center [683, 371] width 350 height 19
select select "**********"
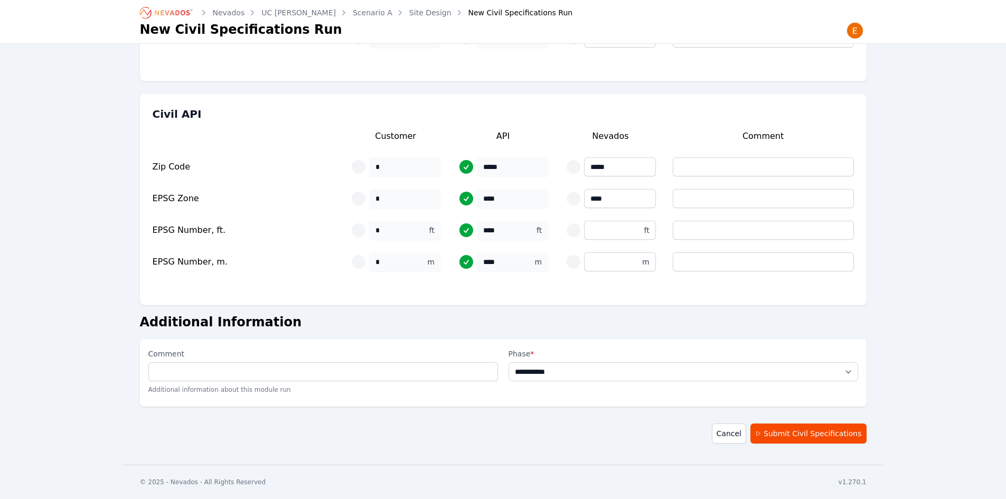
click at [508, 362] on select "**********" at bounding box center [683, 371] width 350 height 19
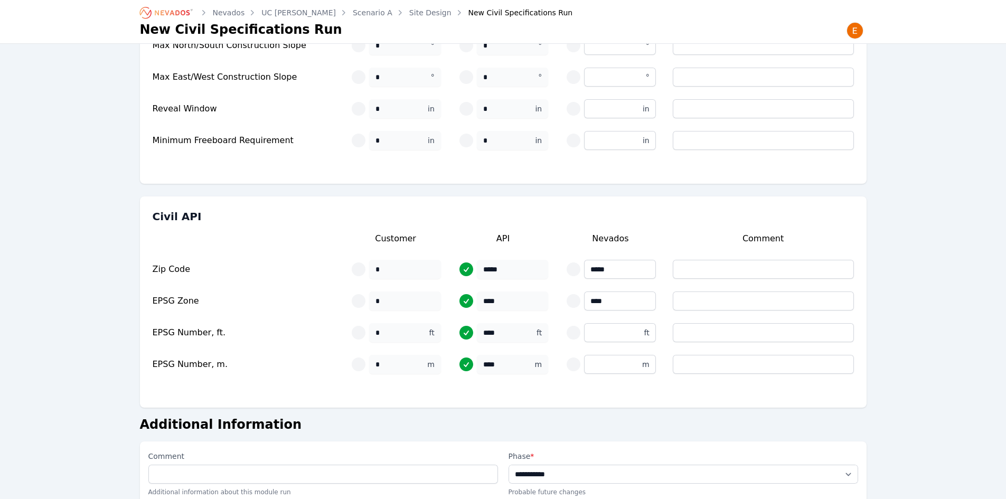
scroll to position [0, 0]
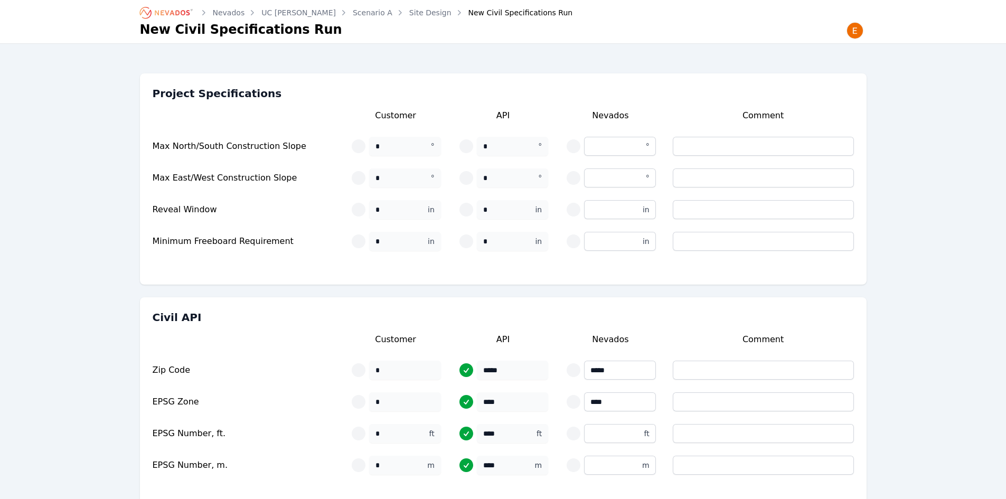
click at [353, 144] on circle at bounding box center [359, 146] width 14 height 14
click at [357, 147] on circle at bounding box center [359, 146] width 14 height 14
click at [470, 147] on circle at bounding box center [466, 146] width 14 height 14
click at [631, 143] on input "number" at bounding box center [619, 146] width 71 height 19
click at [668, 299] on div "Civil API Customer API Nevados Comment Zip Code * ***** ***** EPSG Zone * **** …" at bounding box center [503, 402] width 726 height 211
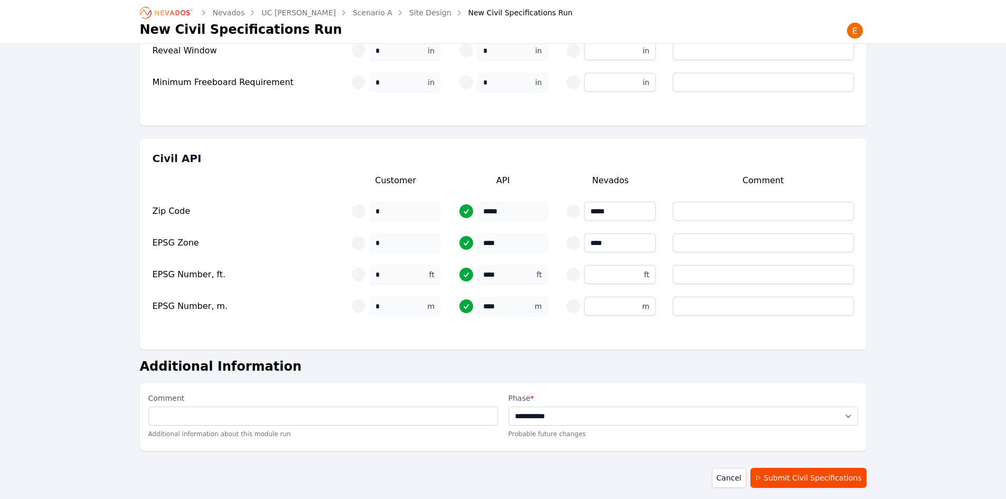
scroll to position [203, 0]
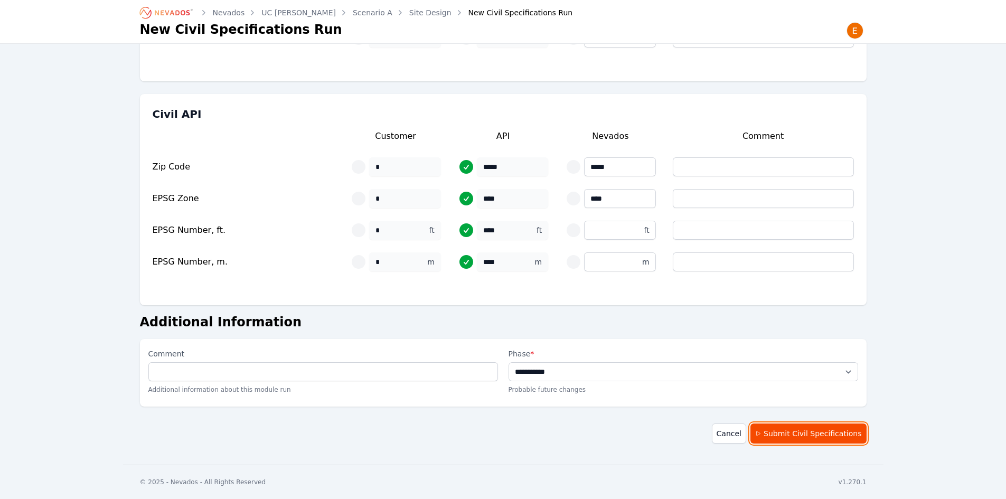
click at [808, 434] on button "Submit Civil Specifications" at bounding box center [808, 433] width 116 height 20
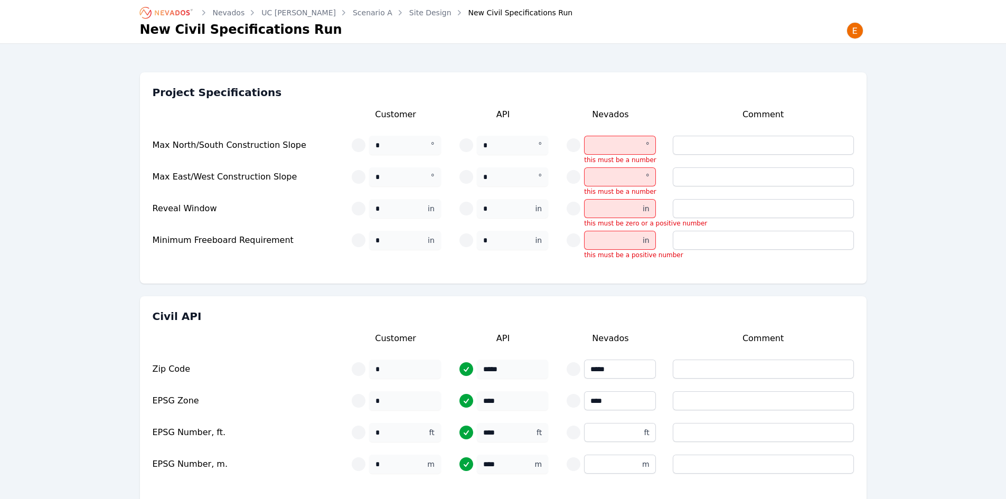
scroll to position [0, 0]
click at [619, 142] on input "number" at bounding box center [619, 146] width 71 height 19
type input "**"
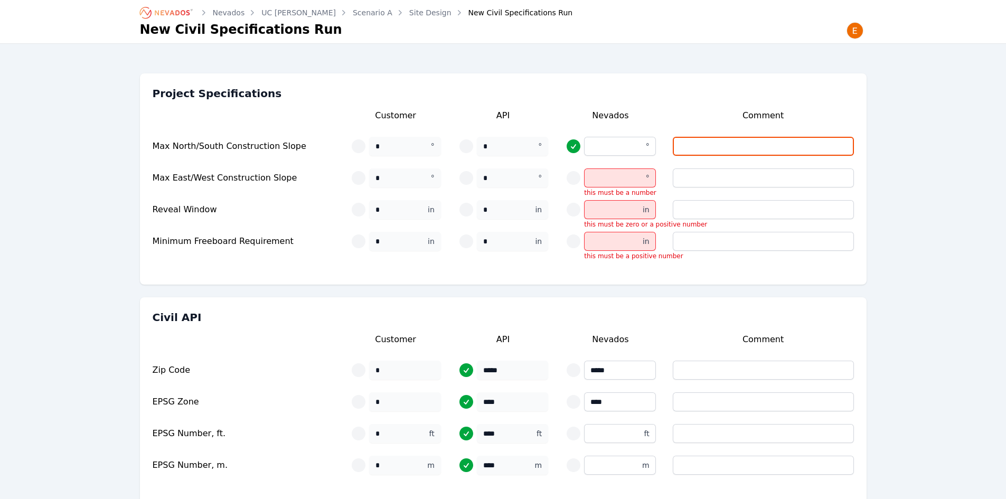
type input "*"
click at [560, 183] on div "Customer API Nevados Comment Max North/South Construction Slope * ° * ° ** ° Ma…" at bounding box center [503, 184] width 701 height 150
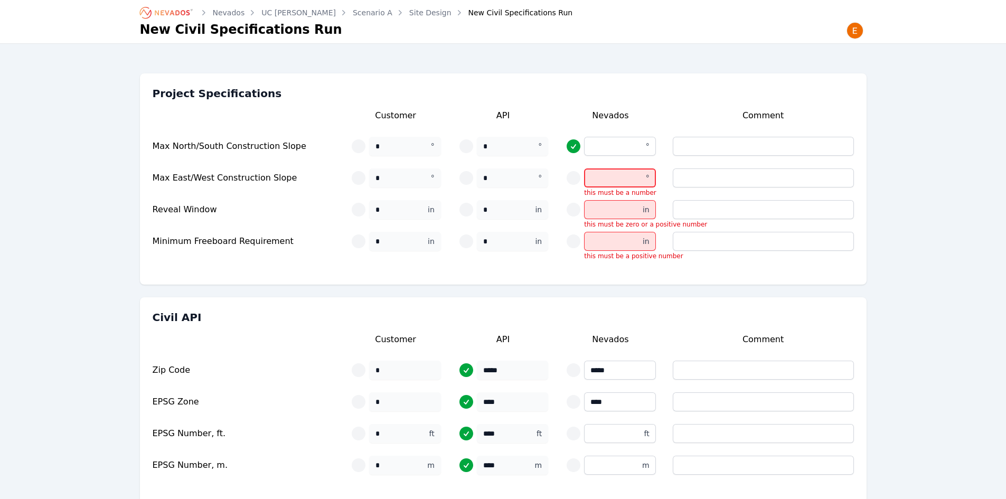
click at [626, 178] on input "number" at bounding box center [619, 177] width 71 height 19
type input "**"
click at [620, 209] on input "number" at bounding box center [619, 209] width 71 height 19
type input "**"
click at [630, 237] on input "number" at bounding box center [619, 241] width 71 height 19
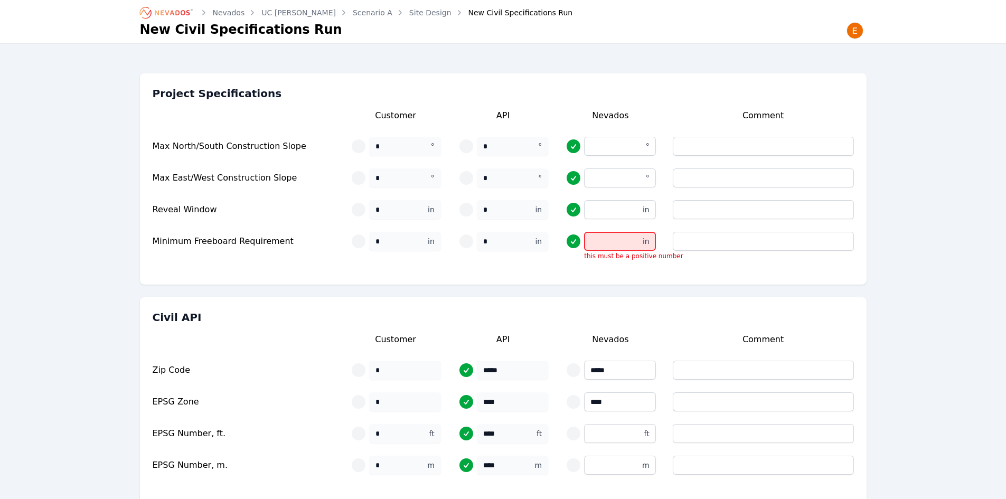
type input "*"
click at [673, 267] on div "Project Specifications Customer API Nevados Comment Max North/South Constructio…" at bounding box center [503, 178] width 726 height 211
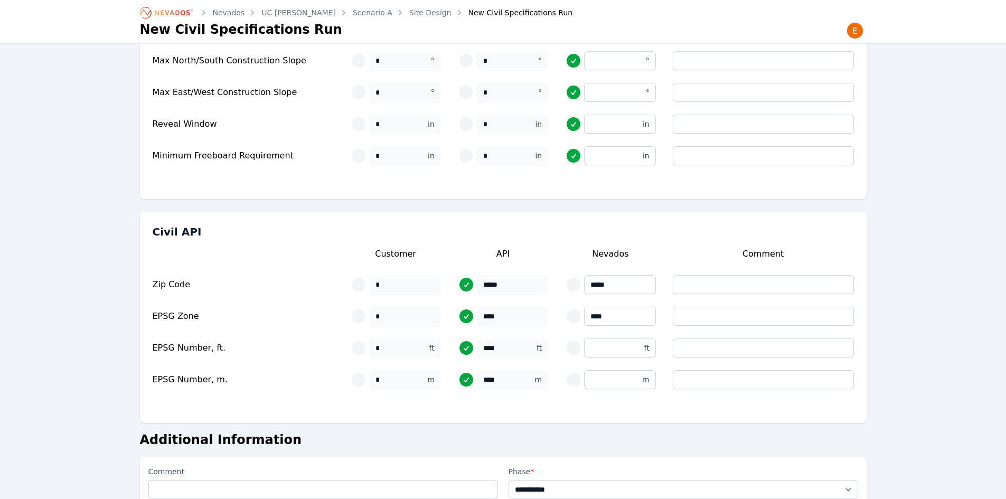
scroll to position [203, 0]
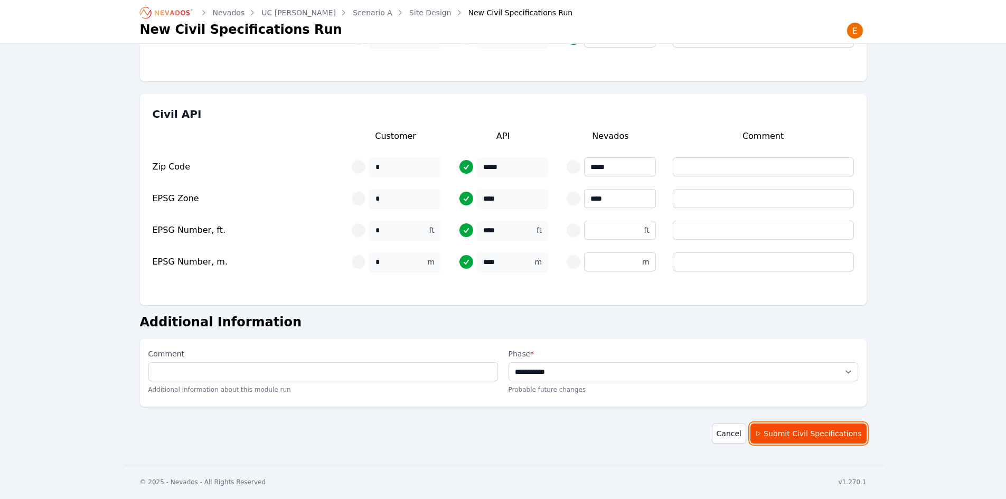
click at [806, 431] on button "Submit Civil Specifications" at bounding box center [808, 433] width 116 height 20
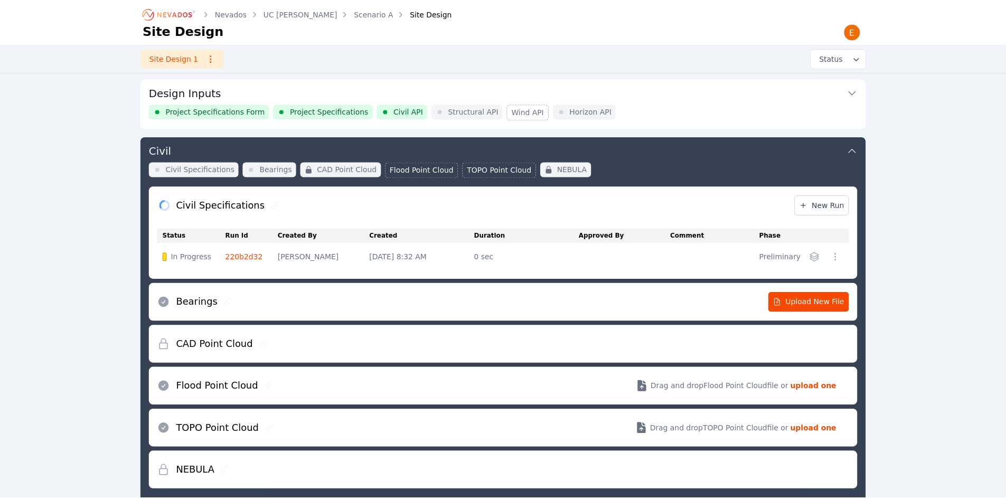
scroll to position [107, 0]
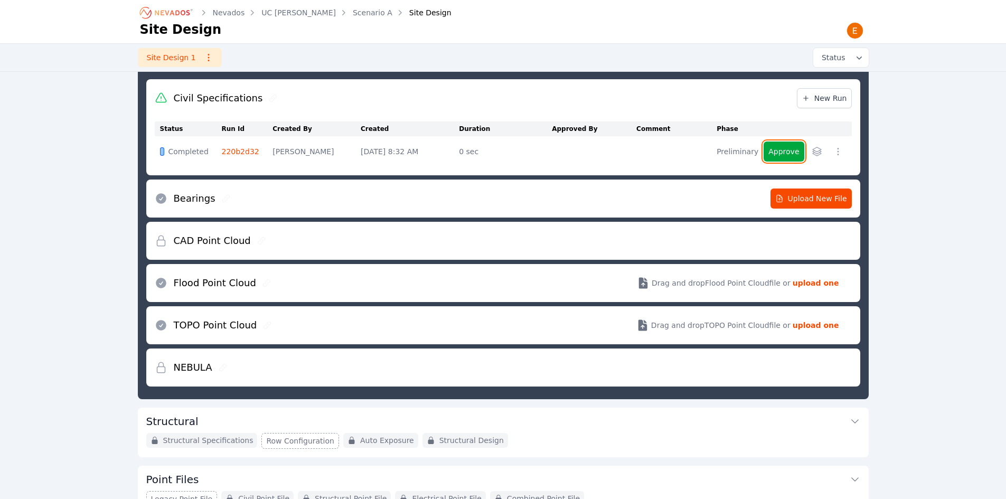
click at [779, 154] on button "Approve" at bounding box center [783, 151] width 40 height 20
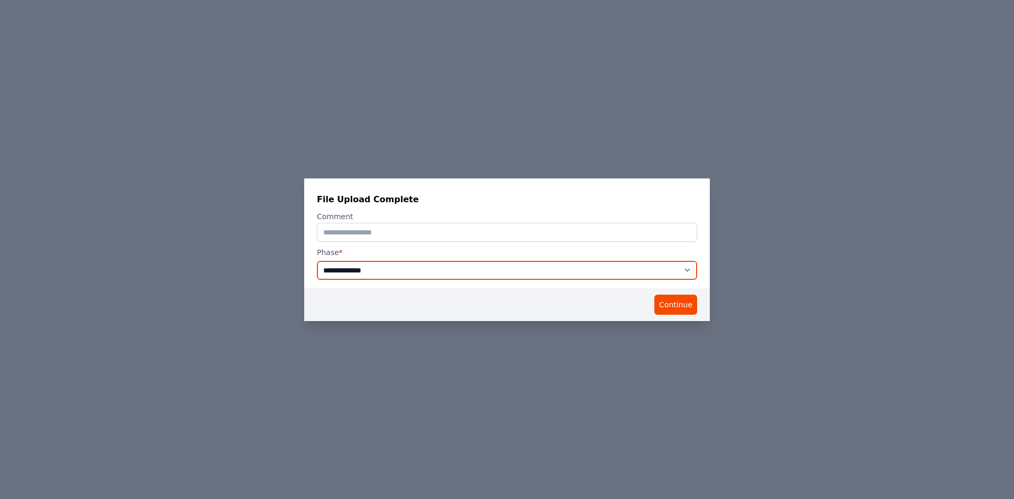
drag, startPoint x: 533, startPoint y: 273, endPoint x: 532, endPoint y: 279, distance: 5.9
click at [533, 273] on select "**********" at bounding box center [507, 270] width 380 height 19
select select "**********"
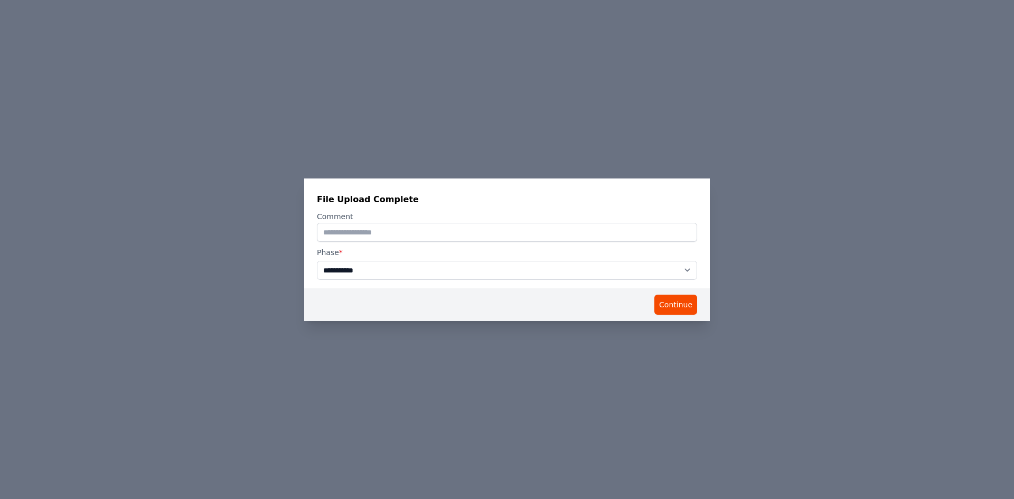
click at [317, 261] on select "**********" at bounding box center [507, 270] width 380 height 19
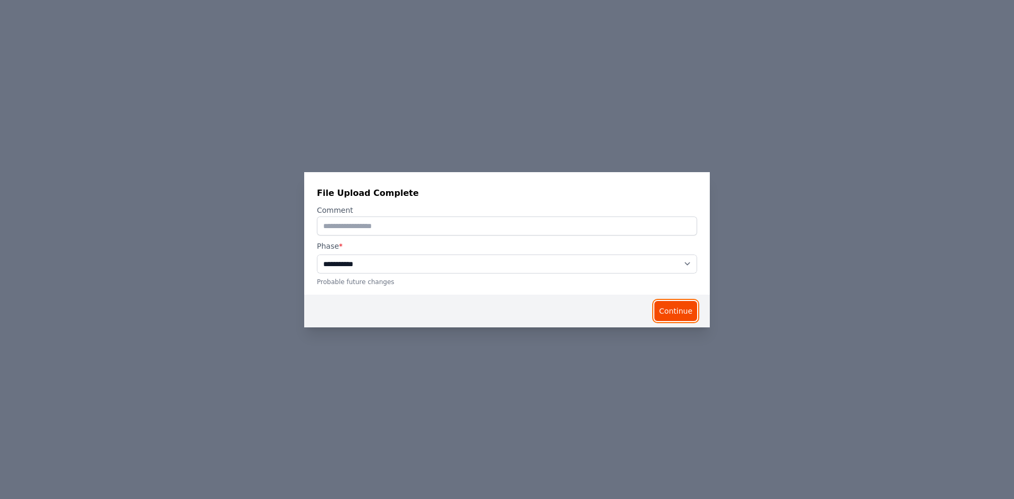
click at [673, 304] on button "Continue" at bounding box center [675, 311] width 43 height 20
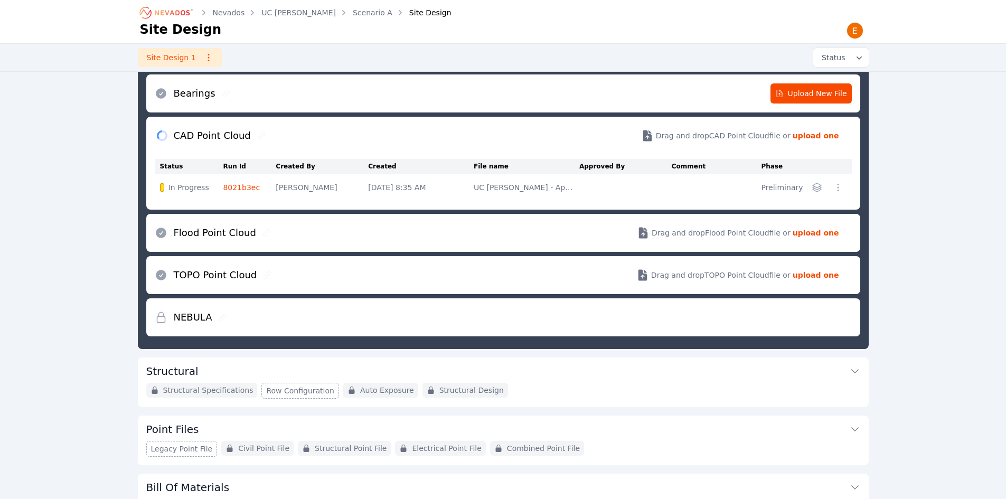
scroll to position [212, 0]
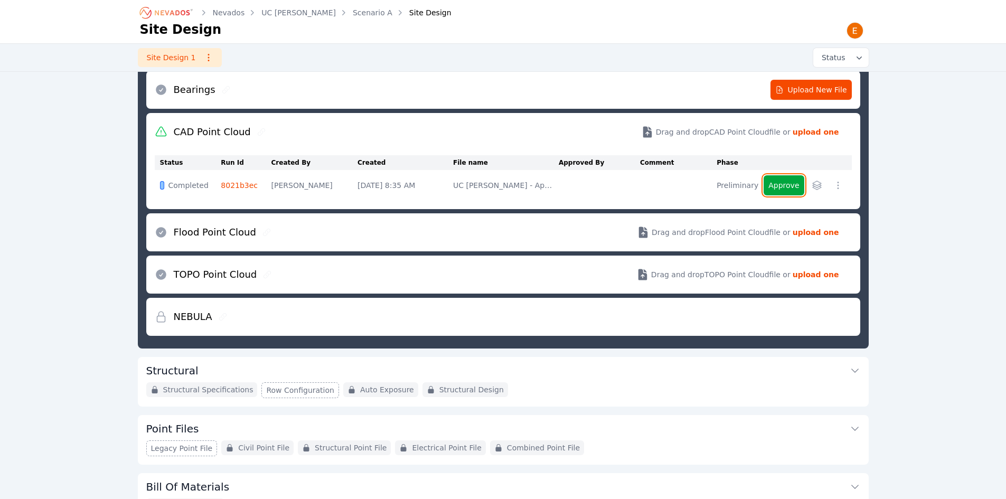
click at [791, 183] on button "Approve" at bounding box center [783, 185] width 40 height 20
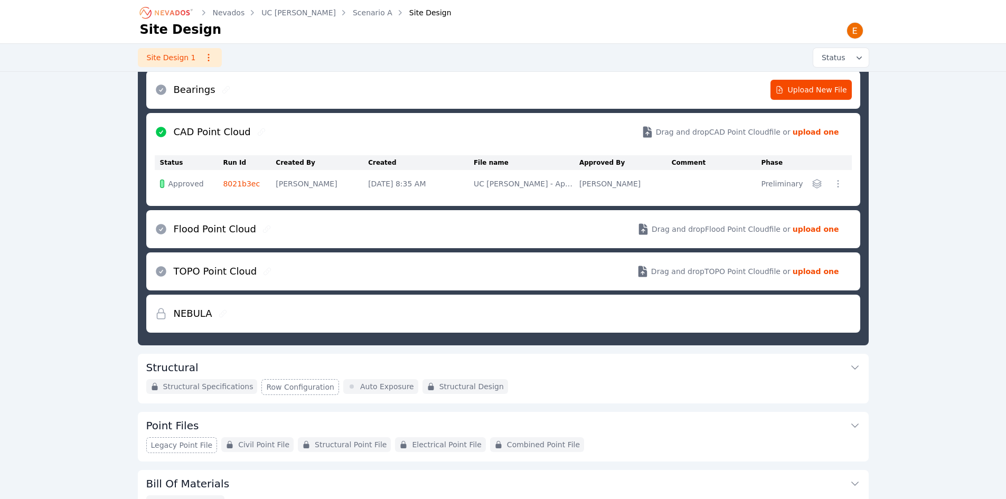
click at [571, 374] on button "Structural" at bounding box center [503, 366] width 714 height 25
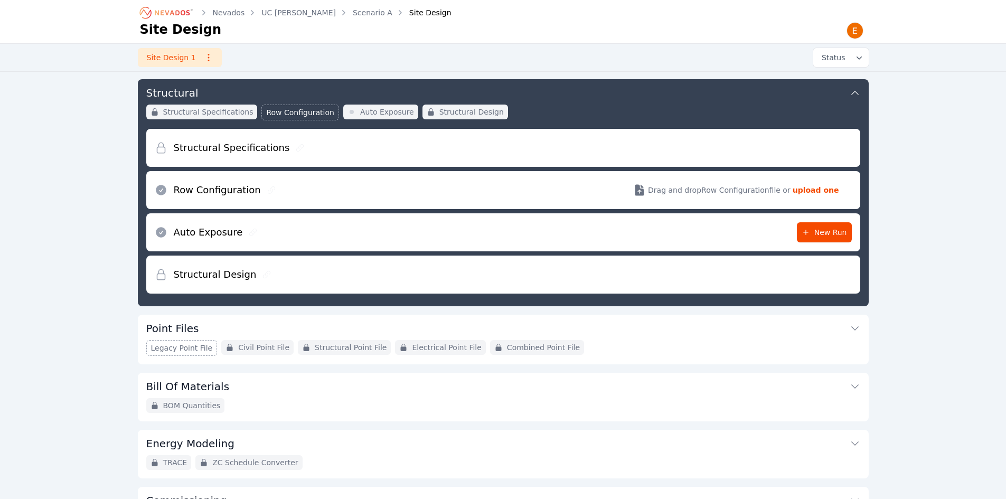
click at [205, 195] on h2 "Row Configuration" at bounding box center [217, 190] width 87 height 15
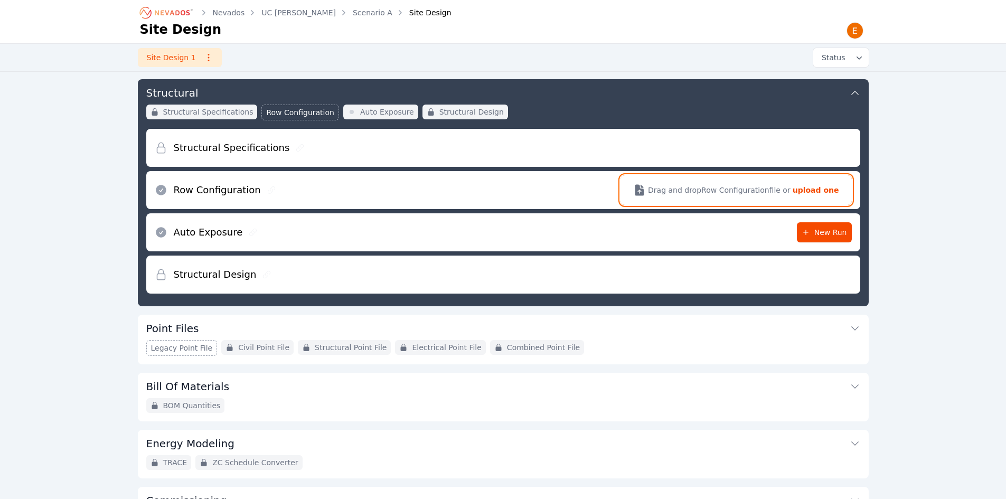
click at [727, 192] on span "Drag and drop Row Configuration file or" at bounding box center [719, 190] width 143 height 11
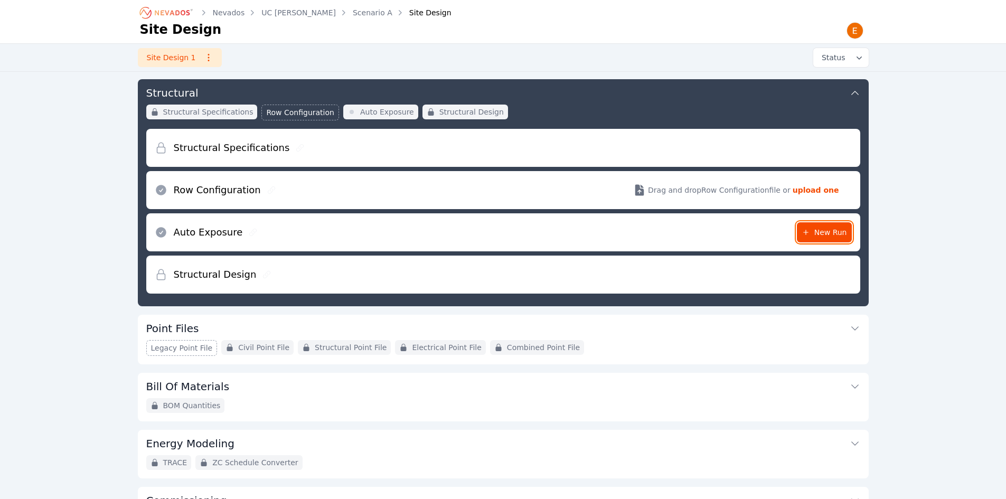
click at [826, 235] on span "New Run" at bounding box center [823, 232] width 45 height 11
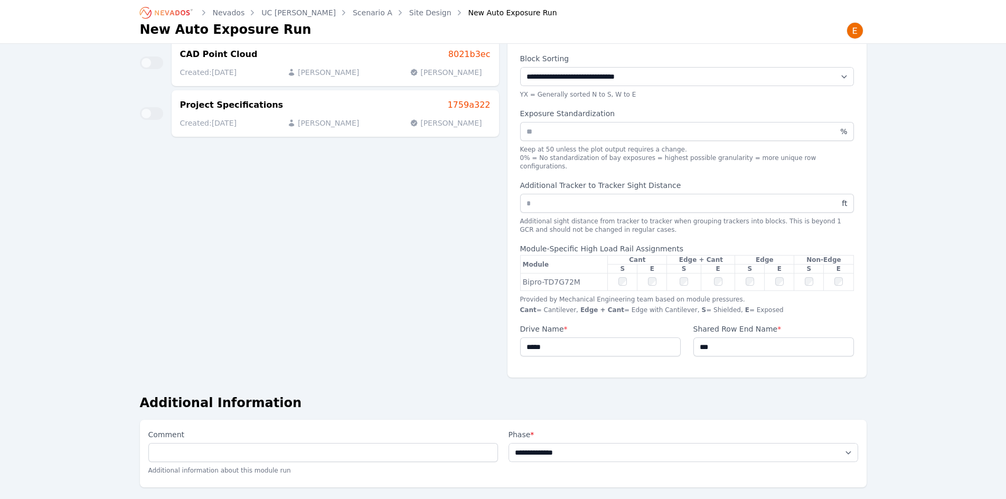
scroll to position [123, 0]
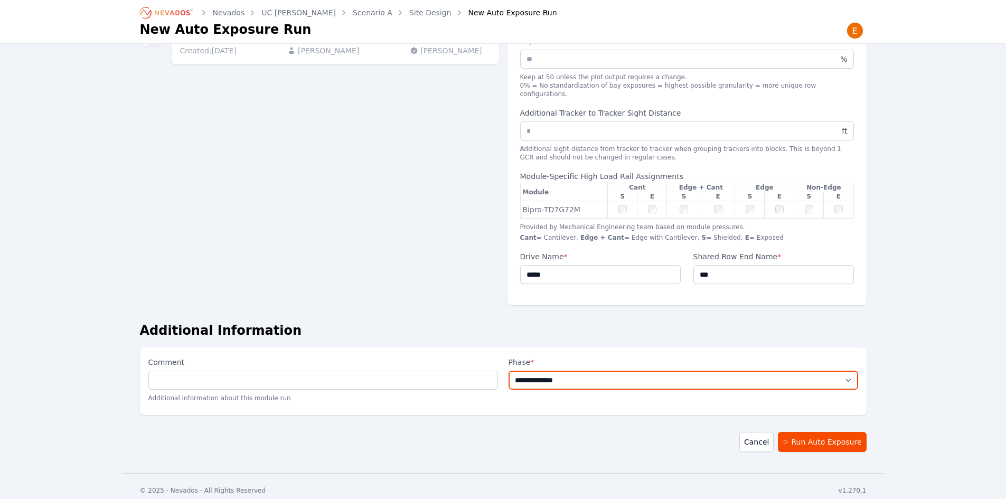
drag, startPoint x: 729, startPoint y: 371, endPoint x: 724, endPoint y: 380, distance: 10.4
click at [729, 371] on select "**********" at bounding box center [683, 380] width 350 height 19
select select "**********"
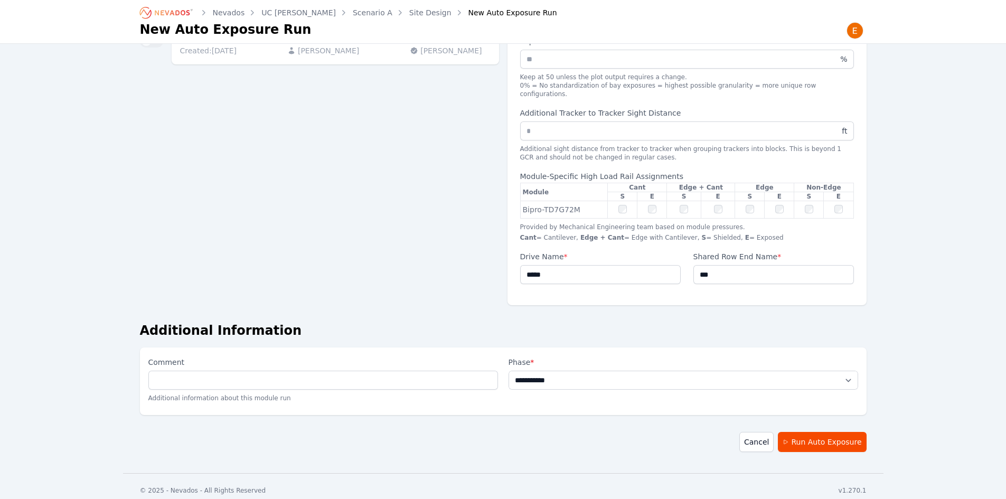
click at [508, 371] on select "**********" at bounding box center [683, 380] width 350 height 19
click at [797, 420] on div "**********" at bounding box center [503, 196] width 726 height 535
click at [806, 432] on button "Run Auto Exposure" at bounding box center [822, 442] width 88 height 20
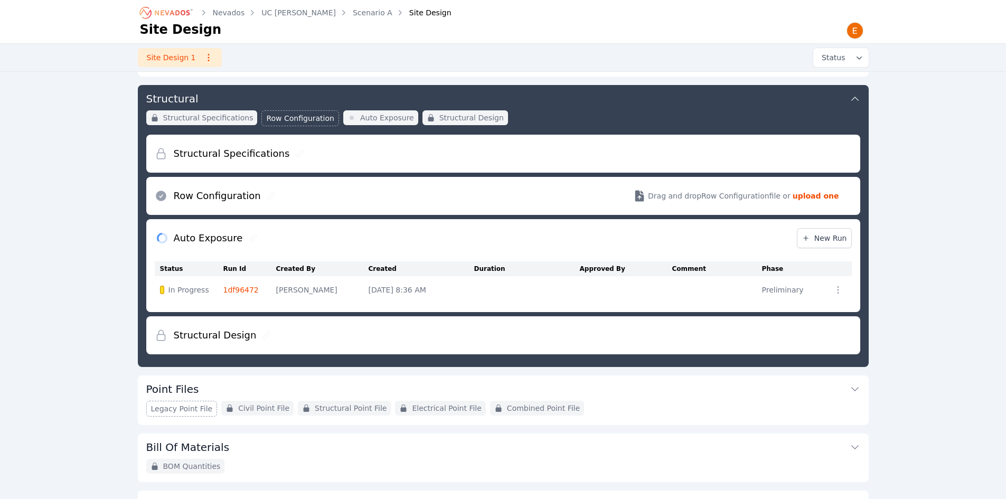
scroll to position [91, 0]
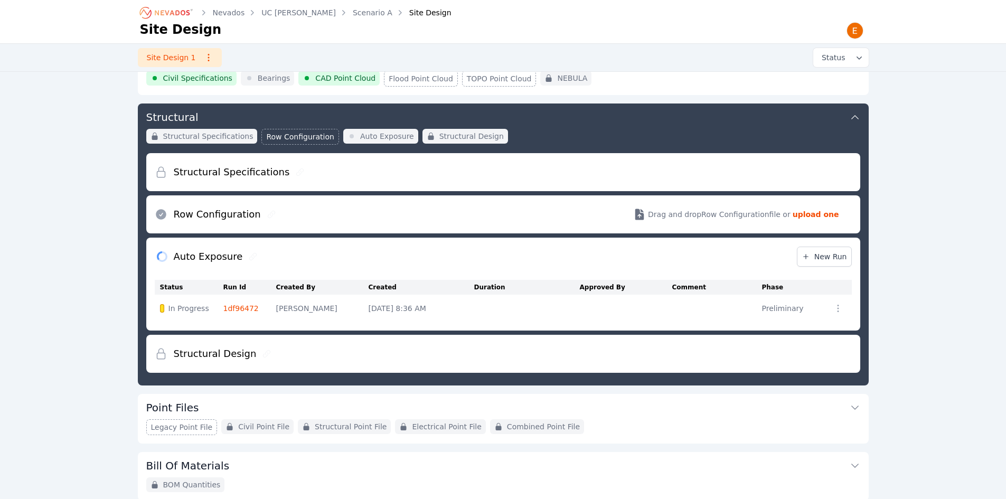
click at [286, 271] on div "Loading Auto Exposure New Run" at bounding box center [503, 257] width 697 height 38
click at [105, 265] on div "Nevados UC [PERSON_NAME] Scenario A Site Design Site Design Site Design 1 Statu…" at bounding box center [503, 266] width 1006 height 715
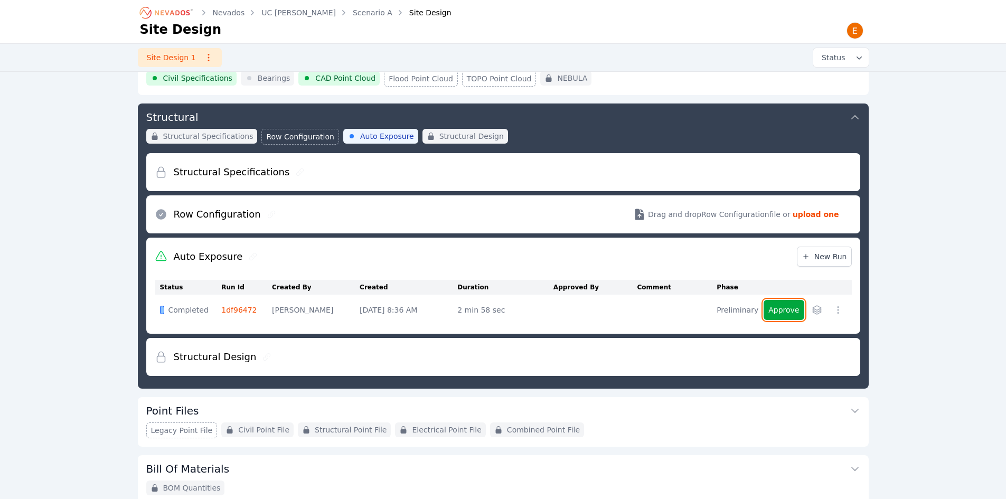
click at [786, 311] on button "Approve" at bounding box center [783, 310] width 40 height 20
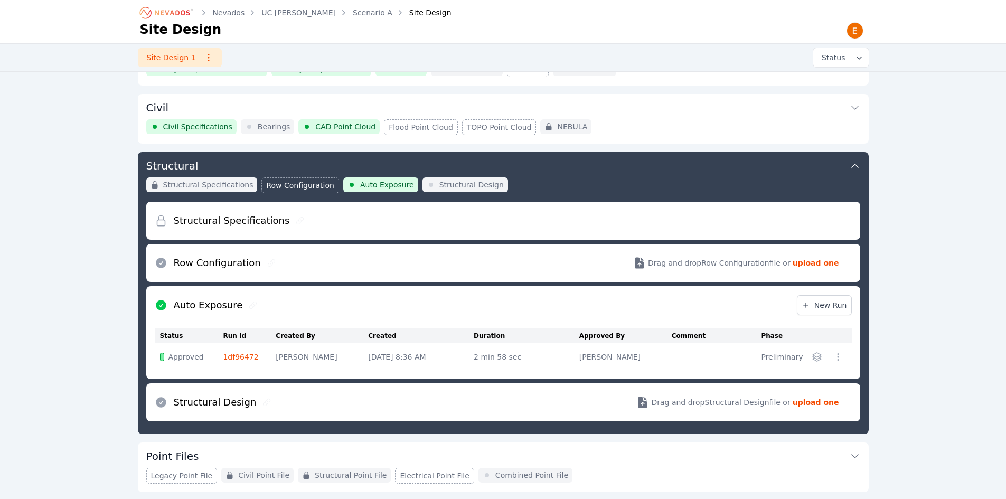
scroll to position [38, 0]
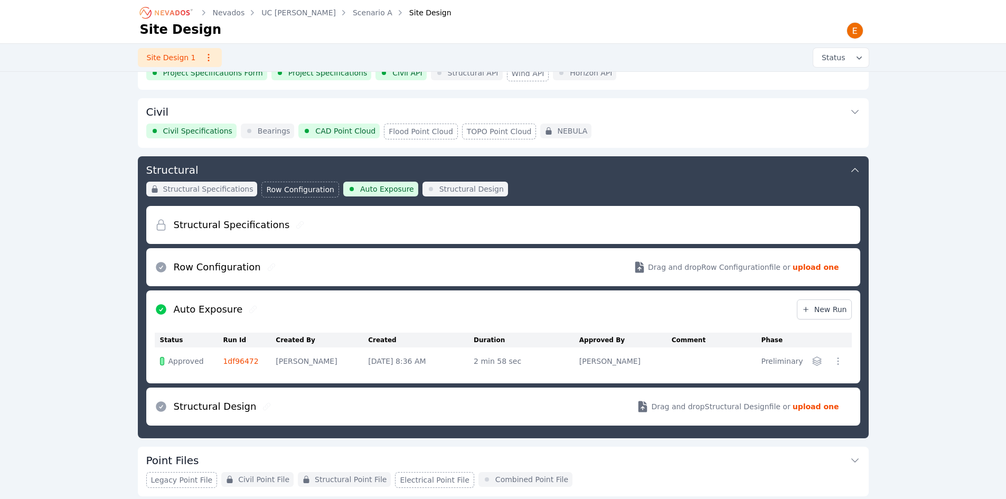
click at [839, 364] on icon "button" at bounding box center [838, 361] width 11 height 11
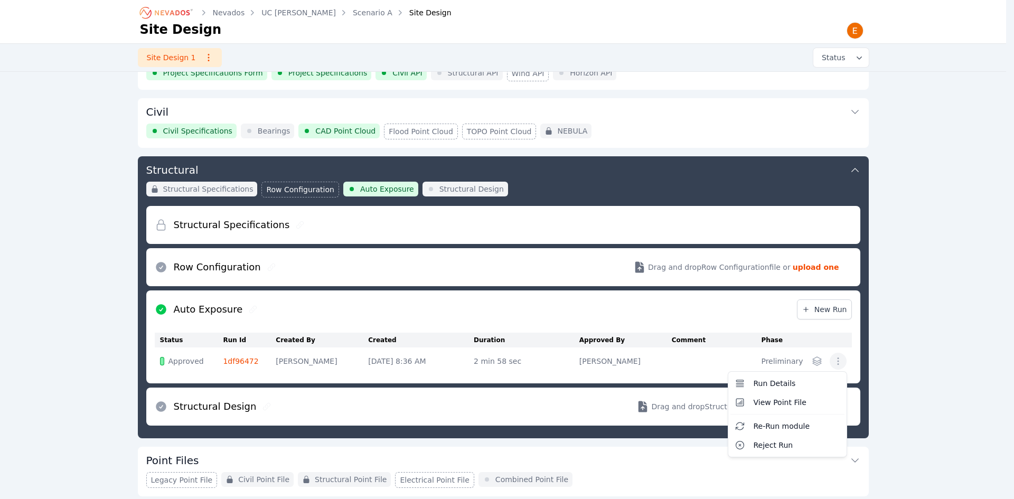
click at [809, 363] on div "Run Details View Point File Re-Run module Reject Run" at bounding box center [827, 361] width 38 height 17
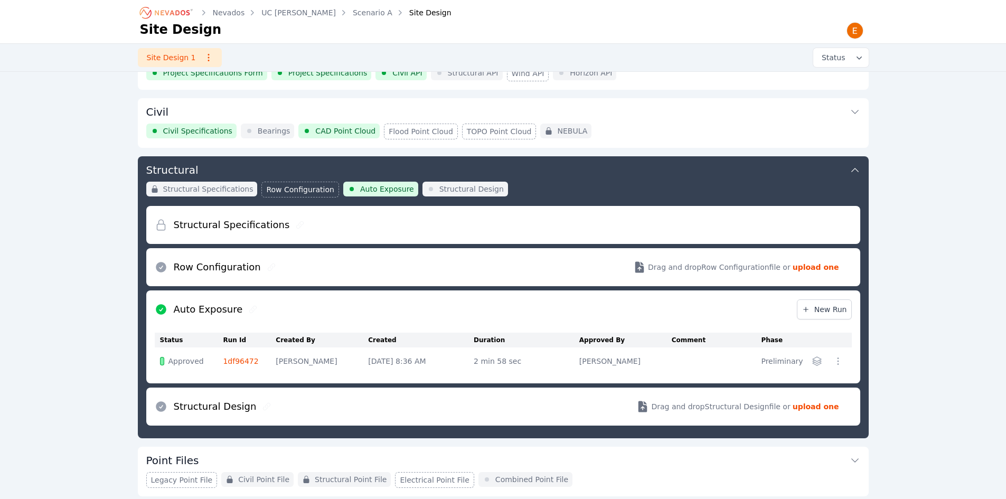
click at [817, 362] on icon "button" at bounding box center [816, 361] width 11 height 11
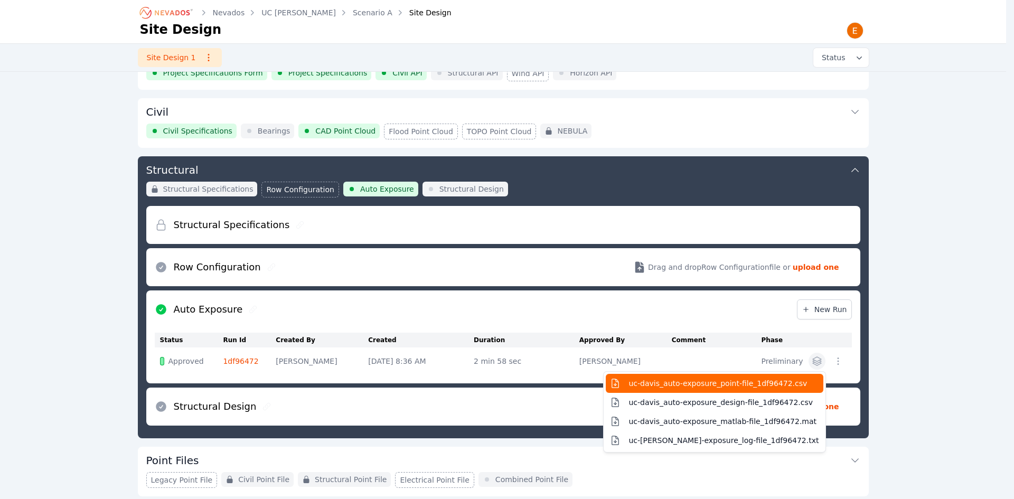
click at [749, 386] on span "uc-davis_auto-exposure_point-file_1df96472.csv" at bounding box center [718, 383] width 178 height 11
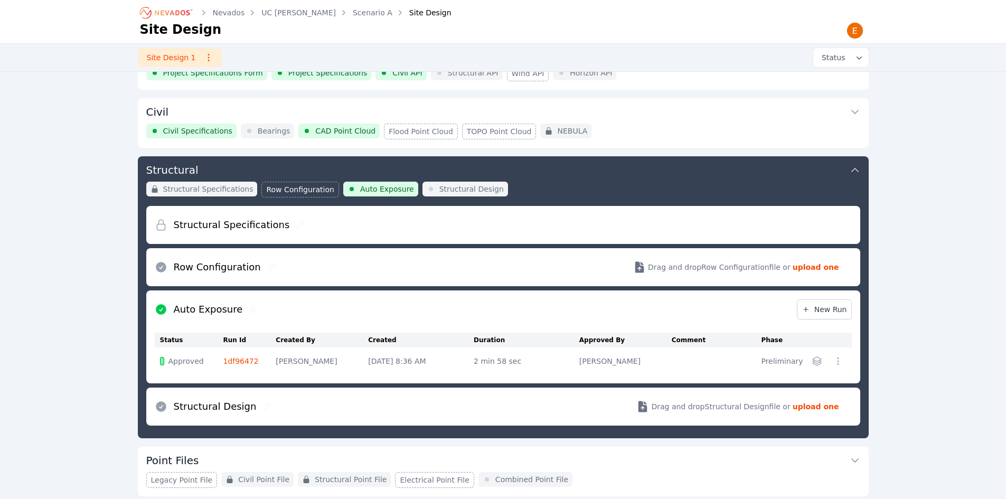
scroll to position [249, 0]
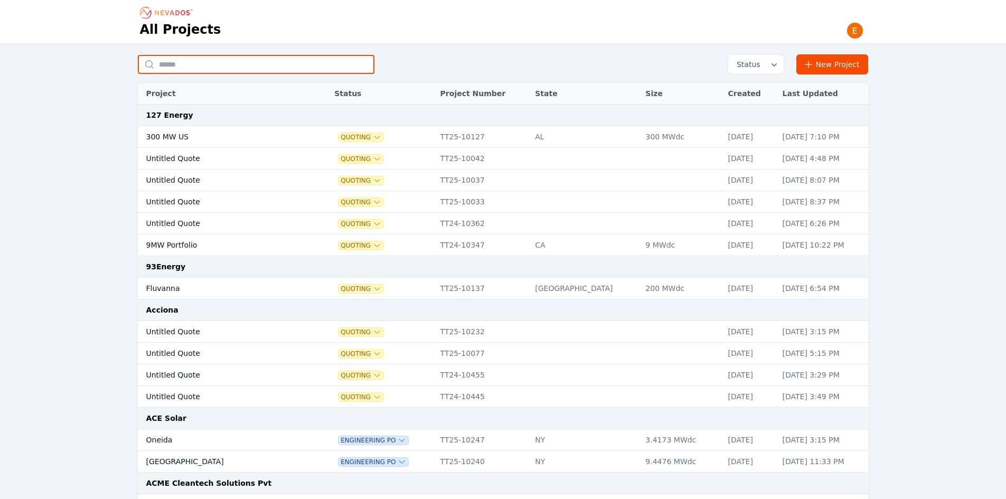
click at [321, 64] on input "text" at bounding box center [256, 64] width 237 height 19
type input "***"
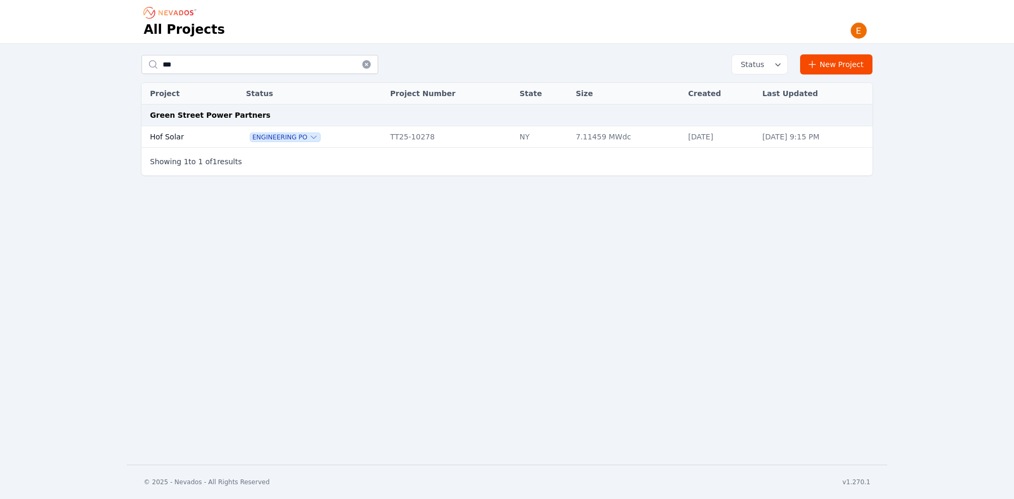
click at [192, 132] on td "Hof Solar" at bounding box center [181, 137] width 81 height 22
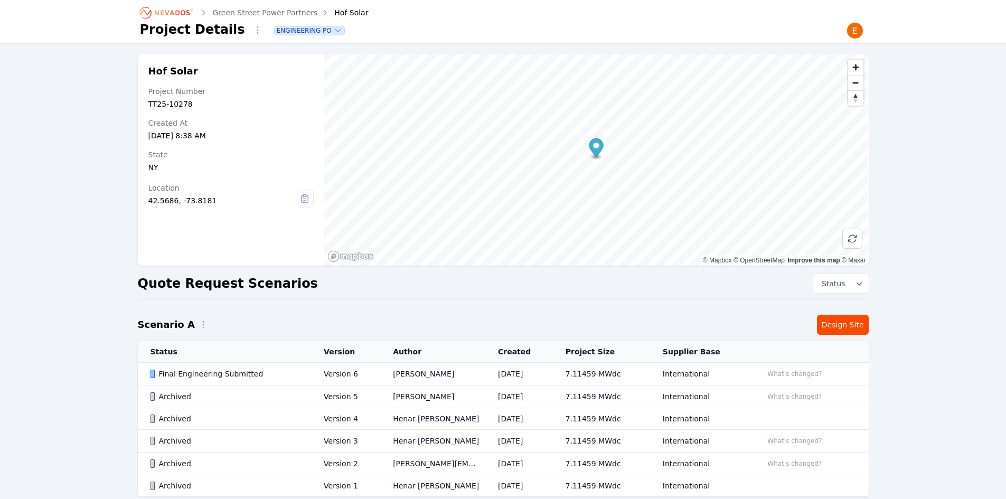
scroll to position [59, 0]
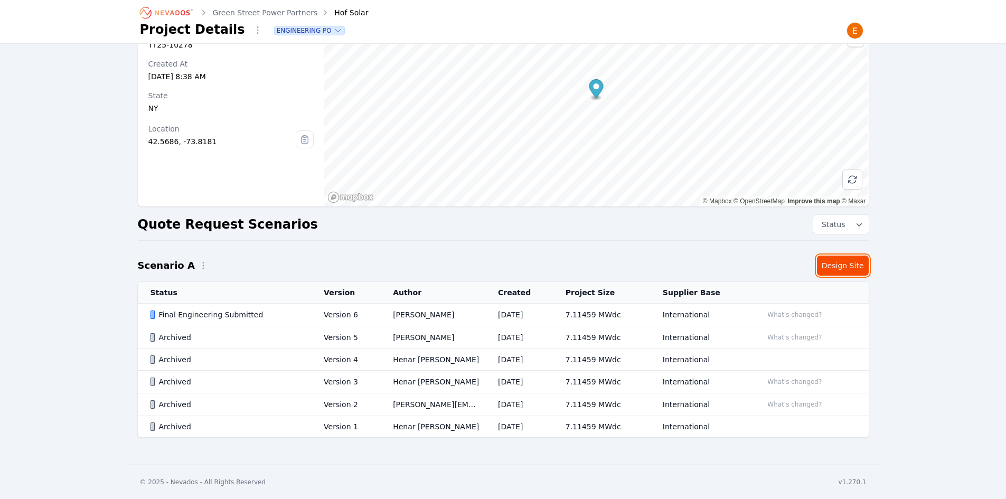
click at [855, 266] on link "Design Site" at bounding box center [843, 266] width 52 height 20
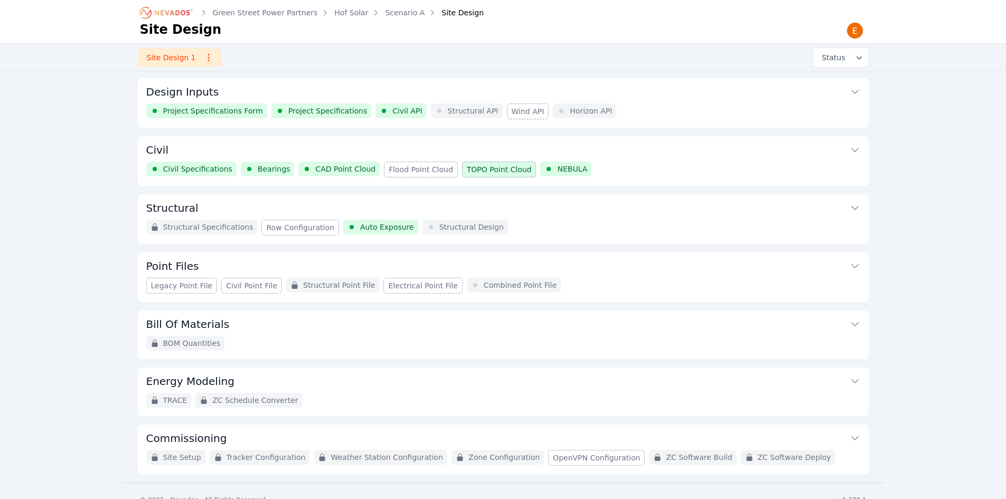
scroll to position [18, 0]
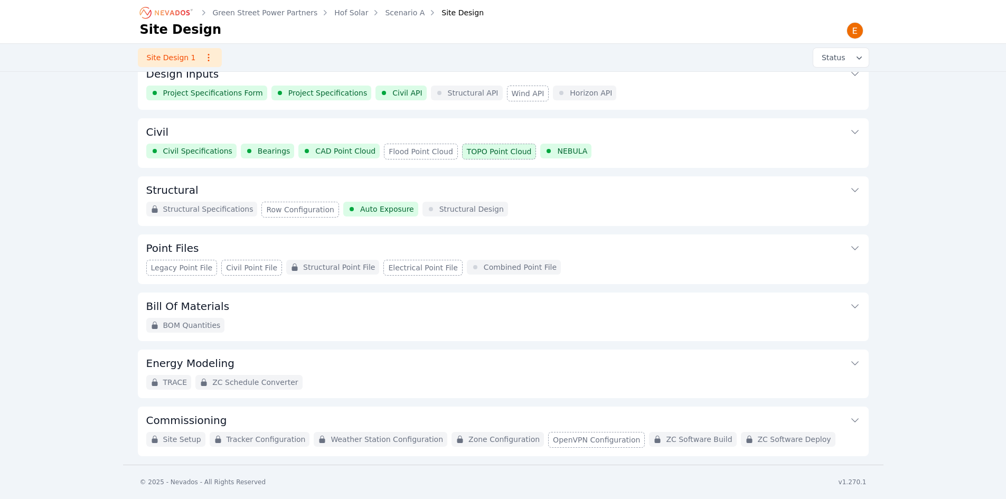
click at [633, 196] on button "Structural" at bounding box center [503, 188] width 714 height 25
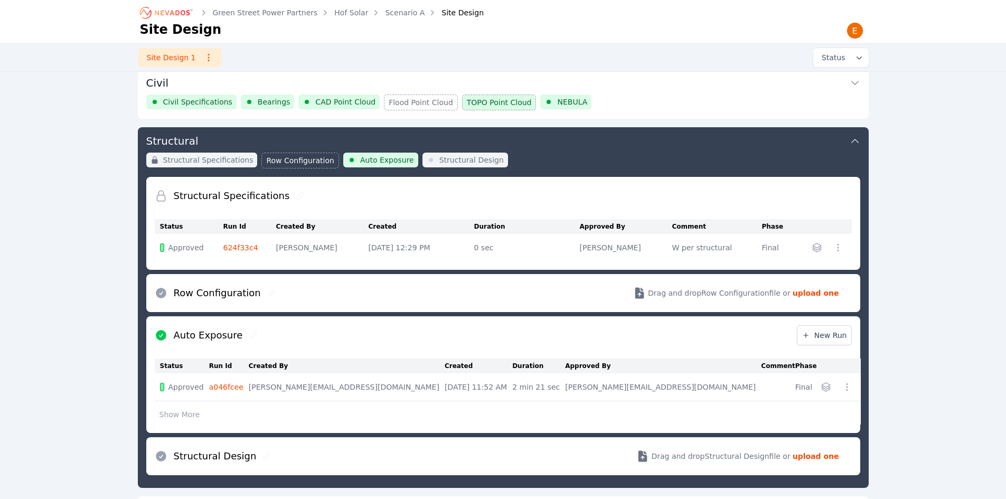
scroll to position [62, 0]
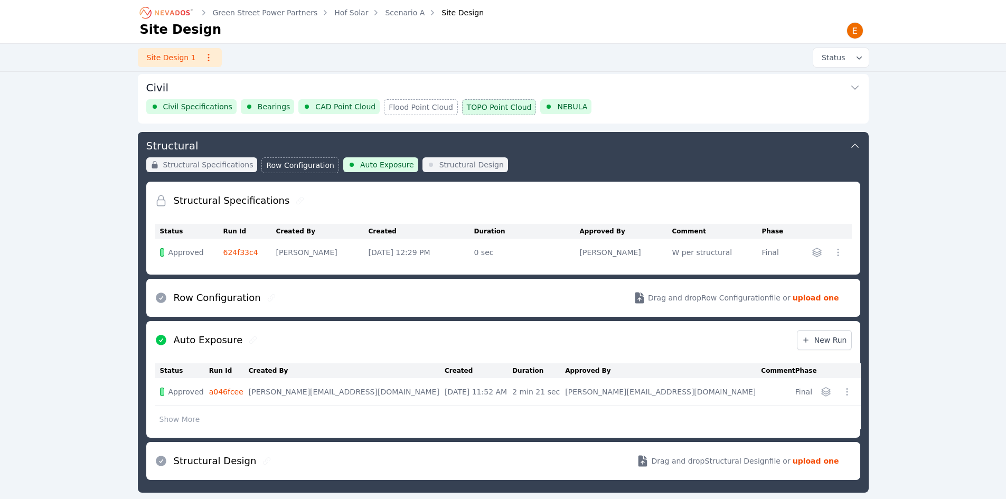
click at [154, 17] on icon "Breadcrumb" at bounding box center [167, 12] width 58 height 17
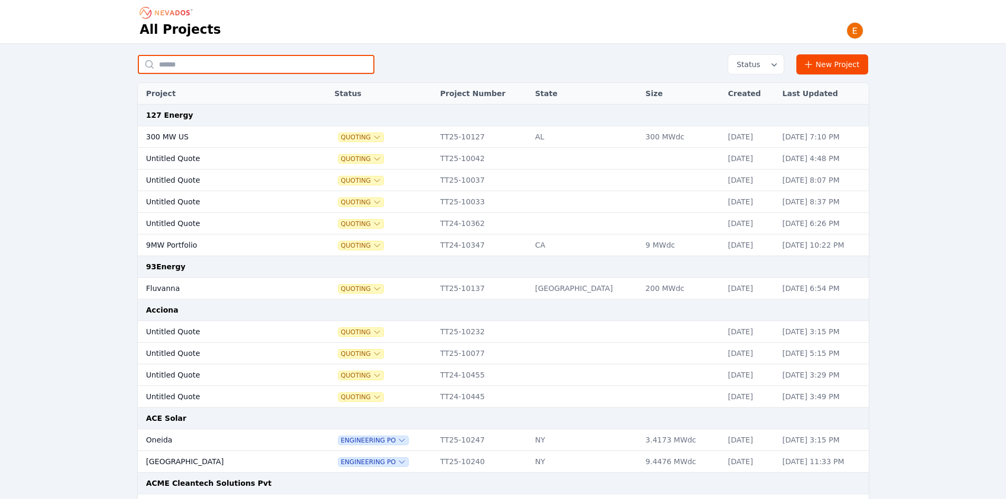
click at [238, 63] on input "text" at bounding box center [256, 64] width 237 height 19
type input "**********"
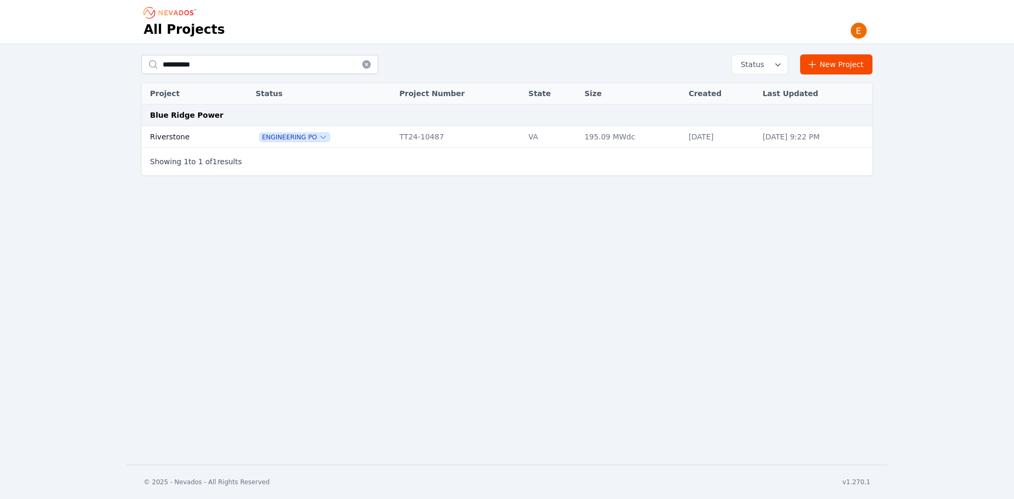
click at [205, 136] on td "Riverstone" at bounding box center [186, 137] width 91 height 22
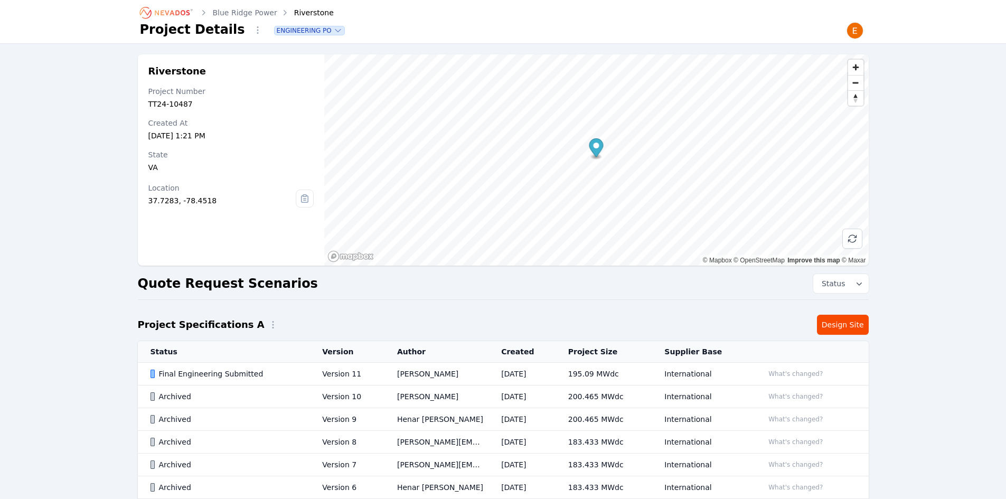
click at [335, 370] on td "Version 11" at bounding box center [346, 374] width 75 height 23
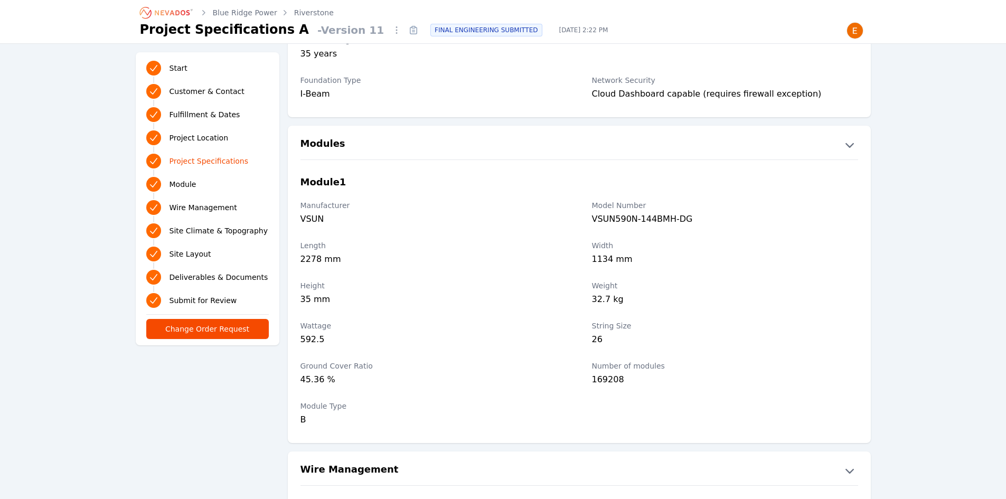
scroll to position [1056, 0]
